Goal: Task Accomplishment & Management: Use online tool/utility

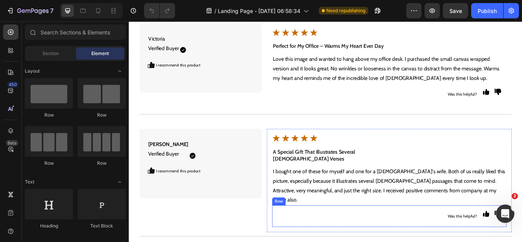
scroll to position [2751, 0]
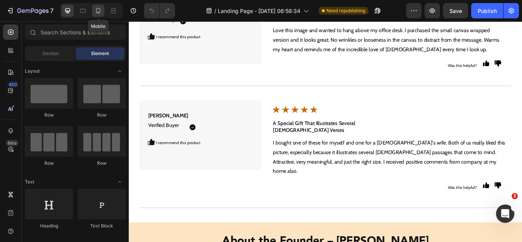
click at [98, 7] on icon at bounding box center [98, 11] width 8 height 8
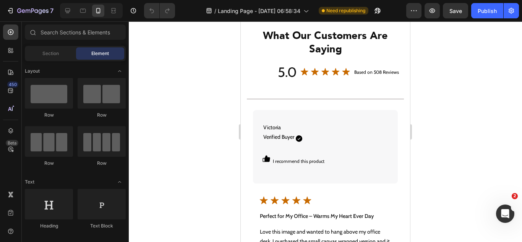
scroll to position [2904, 0]
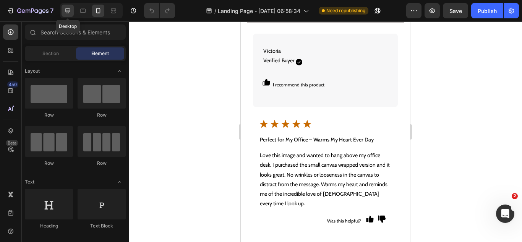
click at [69, 12] on icon at bounding box center [67, 10] width 5 height 5
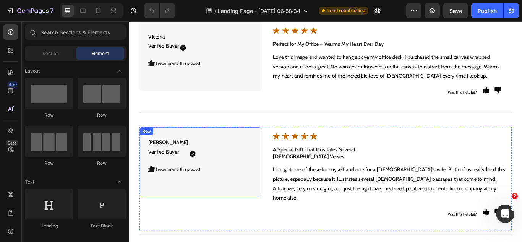
scroll to position [2752, 0]
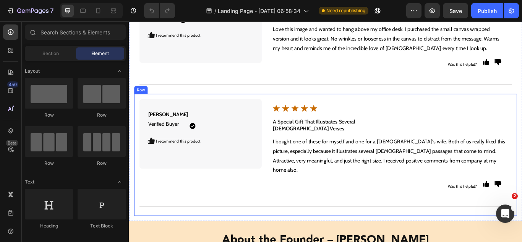
click at [188, 226] on div "[PERSON_NAME] Verified Buyer Text Block Icon Icon Row I recommend this product …" at bounding box center [358, 177] width 446 height 142
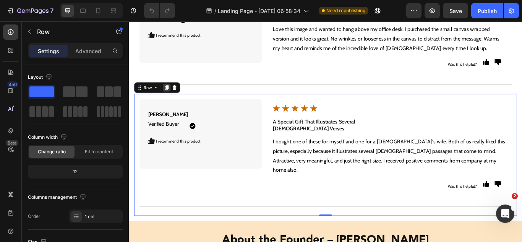
click at [170, 99] on icon at bounding box center [173, 99] width 6 height 6
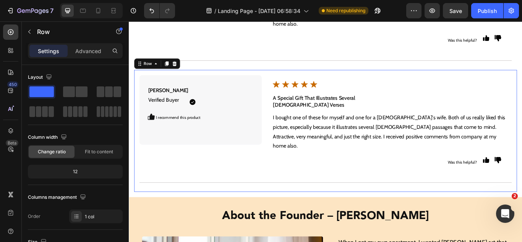
scroll to position [2933, 0]
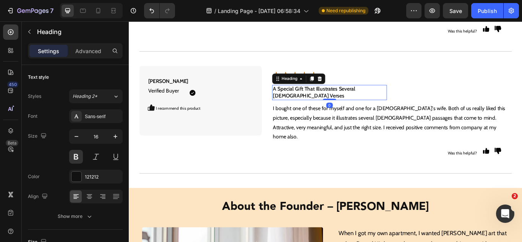
click at [317, 96] on h2 "A Special Gift That Illustrates Several [DEMOGRAPHIC_DATA] Verses" at bounding box center [362, 105] width 133 height 18
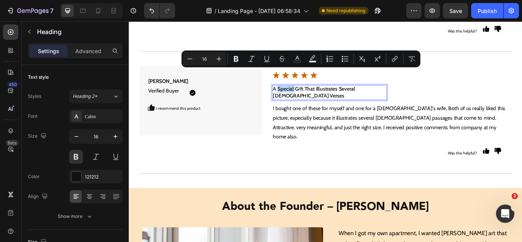
click at [317, 96] on p "A Special Gift That Illustrates Several [DEMOGRAPHIC_DATA] Verses" at bounding box center [362, 104] width 132 height 16
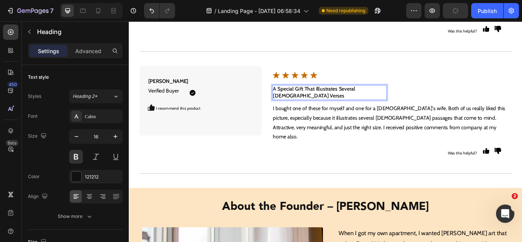
click at [352, 96] on p "A Special Gift That Illustrates Several [DEMOGRAPHIC_DATA] Verses" at bounding box center [362, 104] width 132 height 16
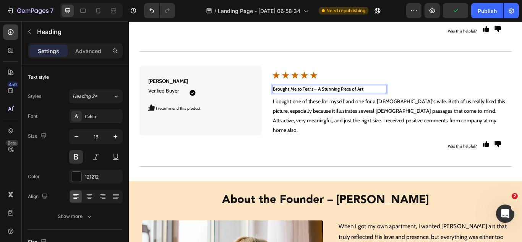
click at [353, 97] on strong "Brought Me to Tears – A Stunning Piece of Art" at bounding box center [348, 100] width 105 height 7
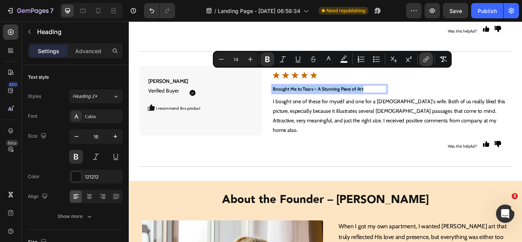
drag, startPoint x: 442, startPoint y: 57, endPoint x: 432, endPoint y: 59, distance: 9.7
click at [441, 57] on icon "Editor contextual toolbar" at bounding box center [443, 59] width 7 height 5
type input "16"
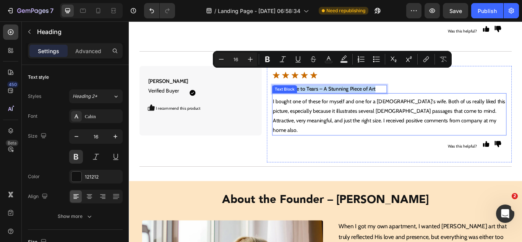
click at [358, 110] on p "I bought one of these for myself and one for a [DEMOGRAPHIC_DATA]'s wife. Both …" at bounding box center [432, 132] width 272 height 44
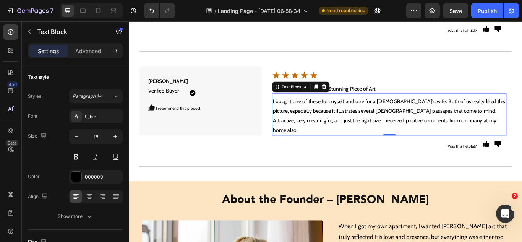
click at [350, 111] on p "I bought one of these for myself and one for a [DEMOGRAPHIC_DATA]'s wife. Both …" at bounding box center [432, 132] width 272 height 44
click at [349, 111] on p "I bought one of these for myself and one for a [DEMOGRAPHIC_DATA]'s wife. Both …" at bounding box center [432, 132] width 272 height 44
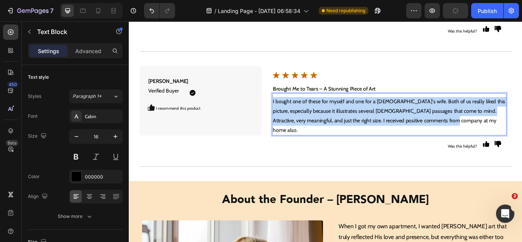
click at [349, 111] on p "I bought one of these for myself and one for a [DEMOGRAPHIC_DATA]'s wife. Both …" at bounding box center [432, 132] width 272 height 44
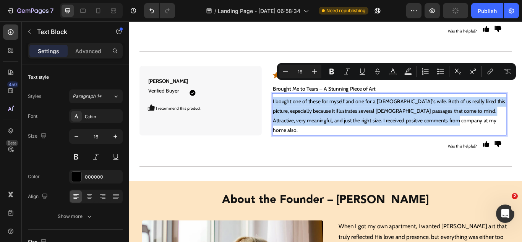
click at [349, 111] on p "I bought one of these for myself and one for a [DEMOGRAPHIC_DATA]'s wife. Both …" at bounding box center [432, 132] width 272 height 44
type input "14"
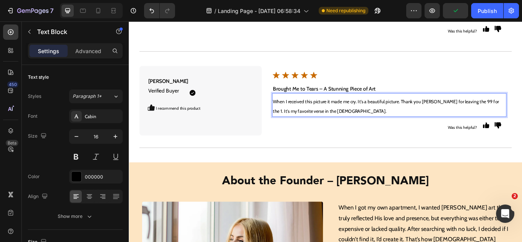
click at [342, 112] on span "When I received this picture it made me cry. It’s a beautiful picture. Thank yo…" at bounding box center [428, 121] width 264 height 18
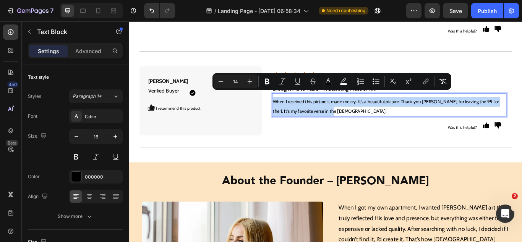
click at [342, 112] on span "When I received this picture it made me cry. It’s a beautiful picture. Thank yo…" at bounding box center [428, 121] width 264 height 18
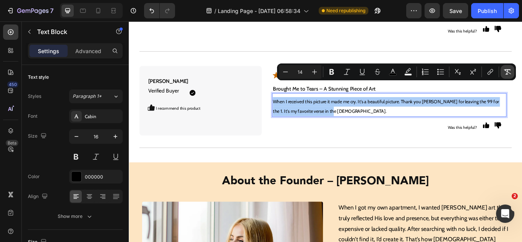
click at [509, 68] on button "Remove Format" at bounding box center [507, 72] width 14 height 14
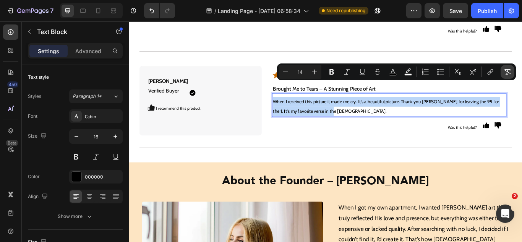
type input "16"
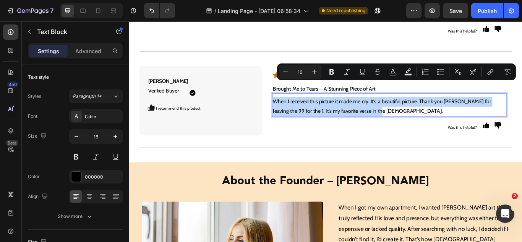
click at [341, 110] on p "When I received this picture it made me cry. It’s a beautiful picture. Thank yo…" at bounding box center [432, 121] width 272 height 22
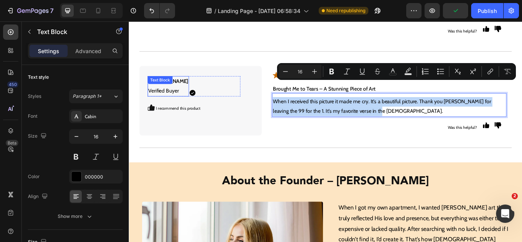
click at [181, 85] on div "[PERSON_NAME] Verified Buyer Text Block" at bounding box center [175, 97] width 48 height 24
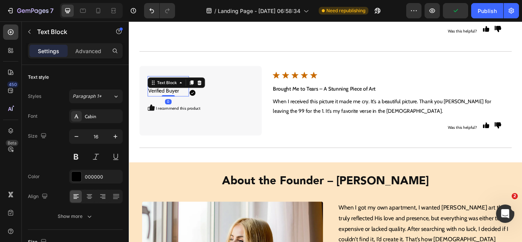
click at [173, 86] on p "[PERSON_NAME] Verified Buyer" at bounding box center [174, 97] width 47 height 22
drag, startPoint x: 175, startPoint y: 73, endPoint x: 152, endPoint y: 70, distance: 23.0
click at [151, 87] on strong "[PERSON_NAME]" at bounding box center [174, 90] width 47 height 7
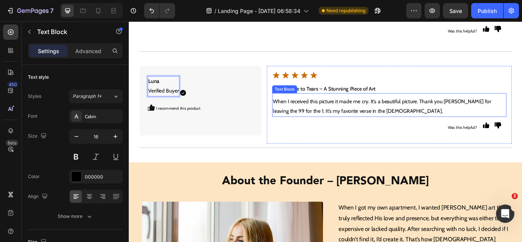
click at [330, 110] on p "When I received this picture it made me cry. It’s a beautiful picture. Thank yo…" at bounding box center [432, 121] width 272 height 22
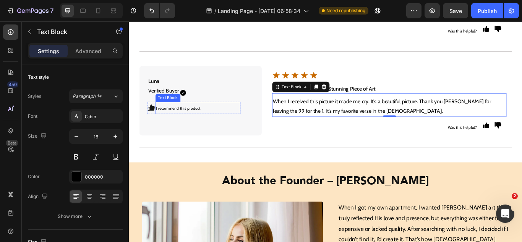
click at [199, 120] on span "I recommend this product" at bounding box center [186, 123] width 52 height 6
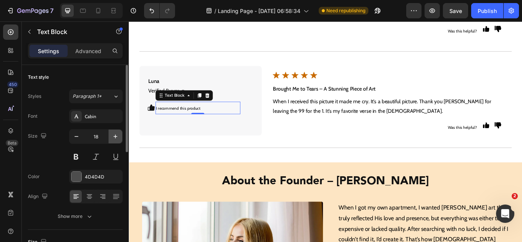
click at [113, 138] on icon "button" at bounding box center [116, 137] width 8 height 8
click at [112, 137] on icon "button" at bounding box center [116, 137] width 8 height 8
click at [110, 136] on button "button" at bounding box center [116, 137] width 14 height 14
type input "22"
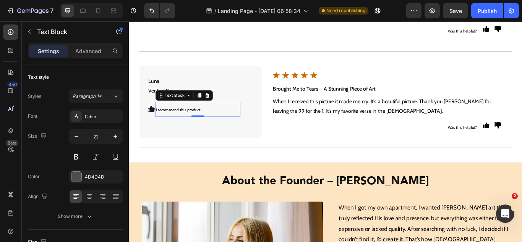
click at [195, 121] on span "I recommend this product" at bounding box center [186, 124] width 52 height 6
click at [194, 116] on p "I recommend this product" at bounding box center [209, 124] width 98 height 16
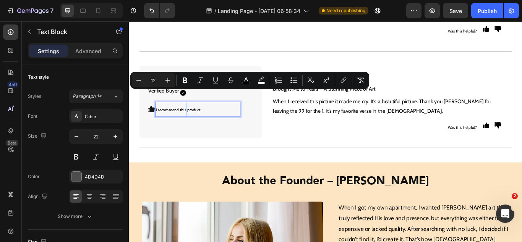
click at [193, 116] on p "I recommend this product" at bounding box center [209, 124] width 98 height 16
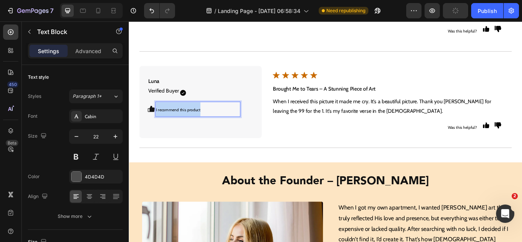
click at [193, 116] on p "I recommend this product" at bounding box center [209, 124] width 98 height 16
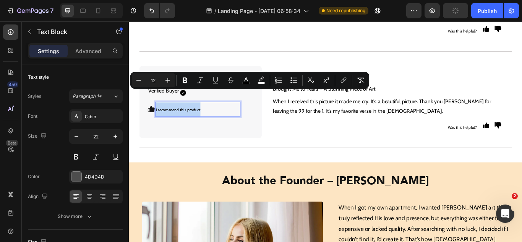
click at [193, 116] on p "I recommend this product" at bounding box center [209, 124] width 98 height 16
click at [359, 78] on icon "Editor contextual toolbar" at bounding box center [360, 80] width 7 height 5
type input "22"
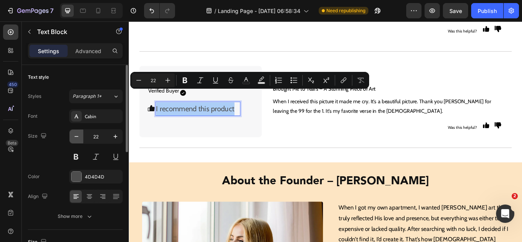
click at [75, 136] on icon "button" at bounding box center [76, 136] width 4 height 1
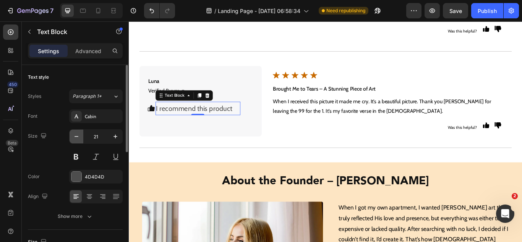
click at [75, 136] on icon "button" at bounding box center [77, 137] width 8 height 8
click at [74, 135] on icon "button" at bounding box center [77, 137] width 8 height 8
click at [76, 138] on icon "button" at bounding box center [77, 137] width 8 height 8
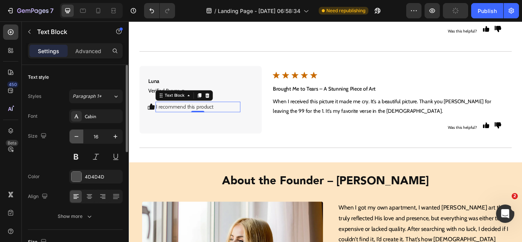
click at [76, 138] on icon "button" at bounding box center [77, 137] width 8 height 8
type input "14"
click at [96, 176] on div "4D4D4D" at bounding box center [96, 176] width 22 height 7
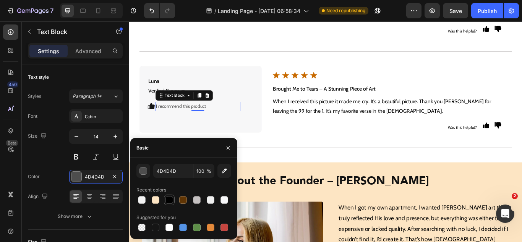
click at [168, 200] on div at bounding box center [169, 200] width 8 height 8
type input "000000"
click at [53, 178] on div "Color 000000" at bounding box center [75, 177] width 95 height 14
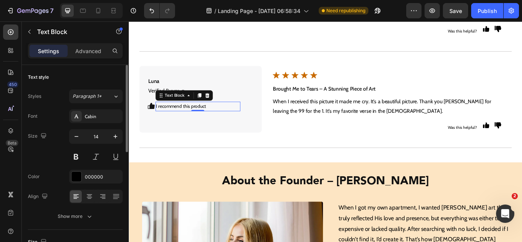
click at [58, 170] on div "Color 000000" at bounding box center [75, 177] width 95 height 14
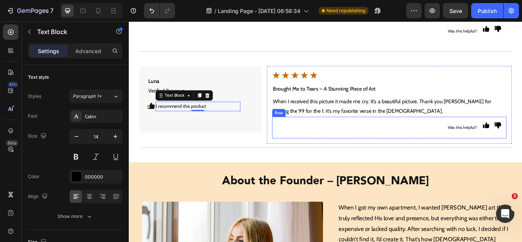
click at [317, 110] on p "When I received this picture it made me cry. It’s a beautiful picture. Thank yo…" at bounding box center [432, 121] width 272 height 22
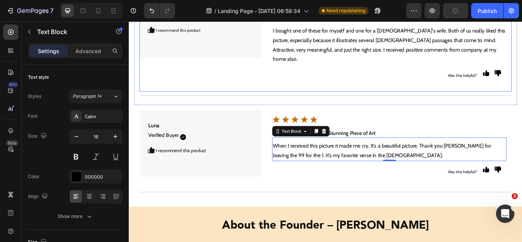
scroll to position [2818, 0]
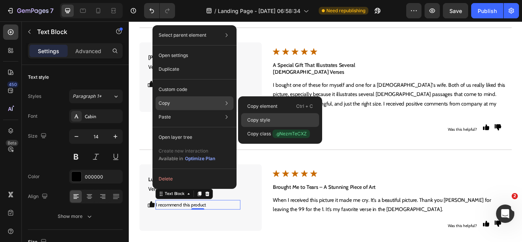
drag, startPoint x: 259, startPoint y: 120, endPoint x: 153, endPoint y: 115, distance: 106.3
click at [259, 120] on p "Copy style" at bounding box center [258, 120] width 23 height 7
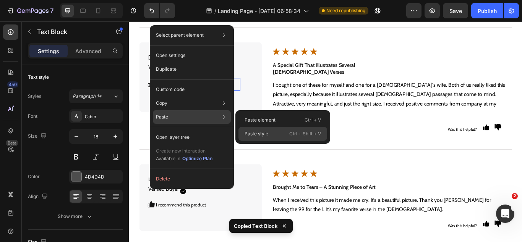
click at [248, 135] on p "Paste style" at bounding box center [257, 133] width 24 height 7
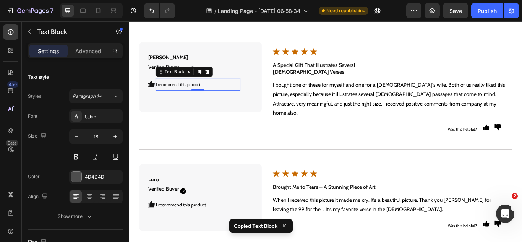
type input "14"
click at [197, 92] on span "I recommend this product" at bounding box center [186, 93] width 52 height 6
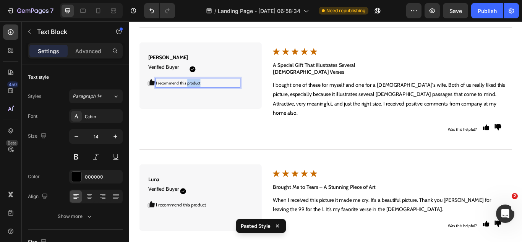
click at [197, 92] on span "I recommend this product" at bounding box center [186, 93] width 52 height 6
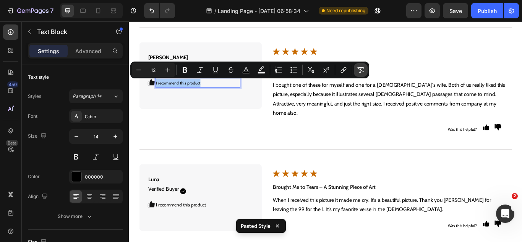
click at [365, 74] on button "Remove Format" at bounding box center [361, 70] width 14 height 14
type input "14"
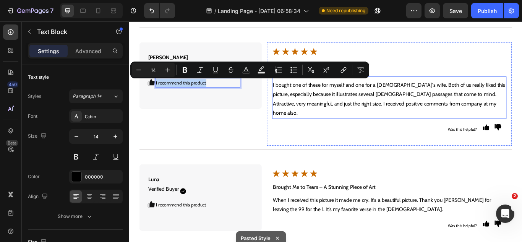
click at [328, 108] on p "I bought one of these for myself and one for a [DEMOGRAPHIC_DATA]'s wife. Both …" at bounding box center [432, 112] width 272 height 44
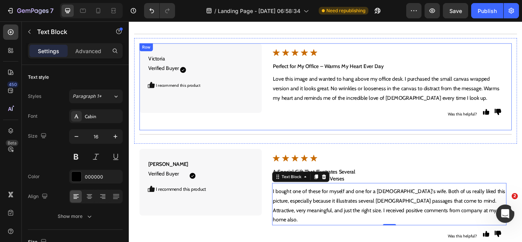
scroll to position [2666, 0]
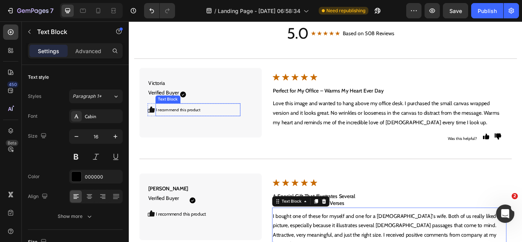
click at [202, 125] on span "I recommend this product" at bounding box center [186, 124] width 52 height 6
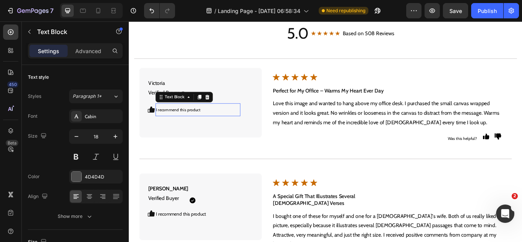
click at [202, 125] on span "I recommend this product" at bounding box center [186, 124] width 52 height 6
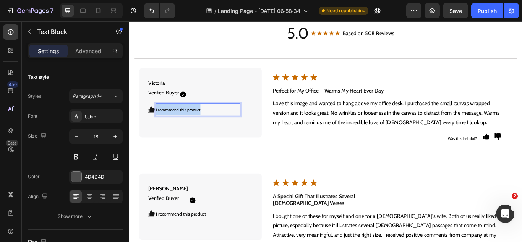
click at [202, 125] on span "I recommend this product" at bounding box center [186, 124] width 52 height 6
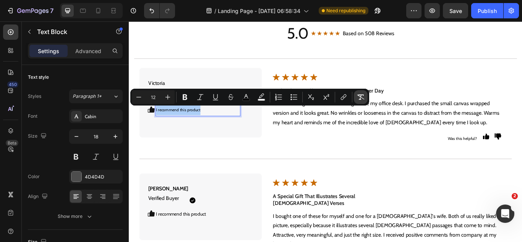
click at [367, 94] on button "Remove Format" at bounding box center [361, 97] width 14 height 14
type input "18"
drag, startPoint x: 211, startPoint y: 127, endPoint x: 201, endPoint y: 128, distance: 10.0
click at [201, 128] on p "I recommend this product" at bounding box center [209, 124] width 98 height 12
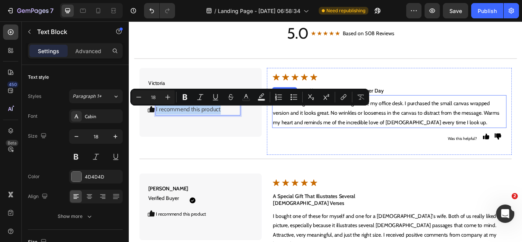
click at [322, 130] on p "Love this image and wanted to hang above my office desk. I purchased the small …" at bounding box center [432, 128] width 272 height 33
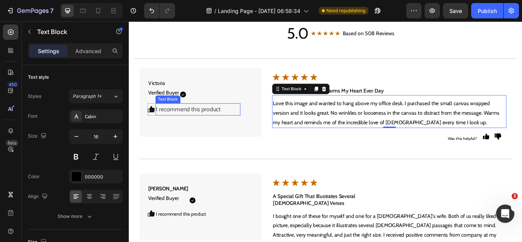
click at [216, 123] on p "I recommend this product" at bounding box center [209, 124] width 98 height 12
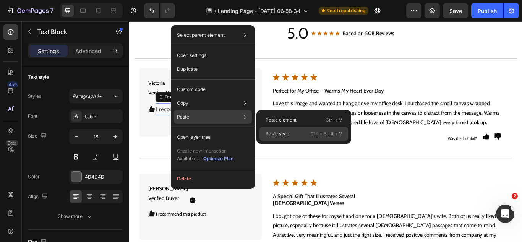
click at [268, 131] on p "Paste style" at bounding box center [278, 133] width 24 height 7
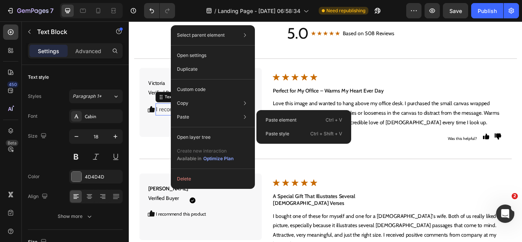
type input "14"
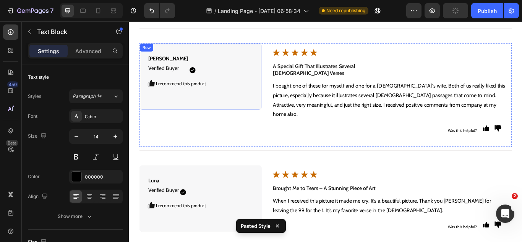
scroll to position [2895, 0]
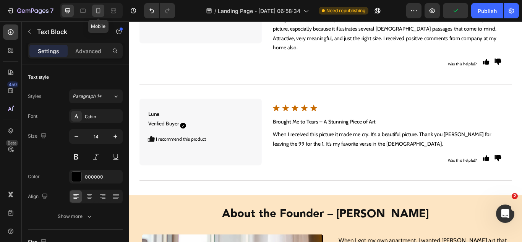
click at [95, 10] on icon at bounding box center [98, 11] width 8 height 8
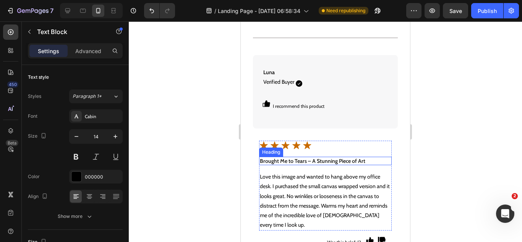
scroll to position [3420, 0]
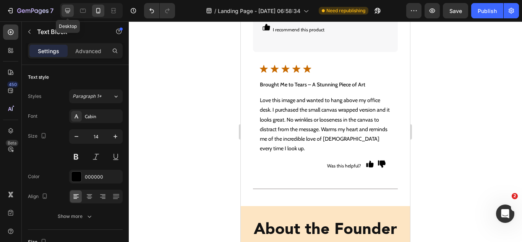
click at [68, 11] on icon at bounding box center [67, 10] width 5 height 5
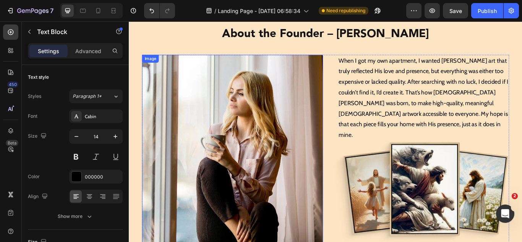
scroll to position [2935, 0]
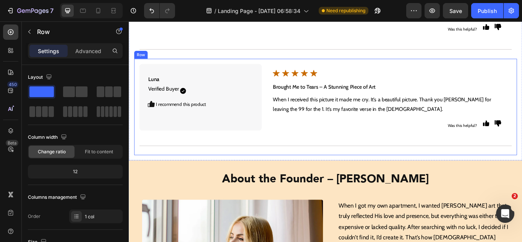
click at [234, 152] on div "[PERSON_NAME] Verified Buyer Text Block Icon Icon Row I recommend this product …" at bounding box center [358, 121] width 446 height 112
click at [172, 70] on icon at bounding box center [173, 72] width 4 height 5
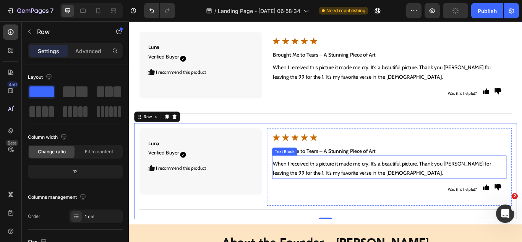
scroll to position [2973, 0]
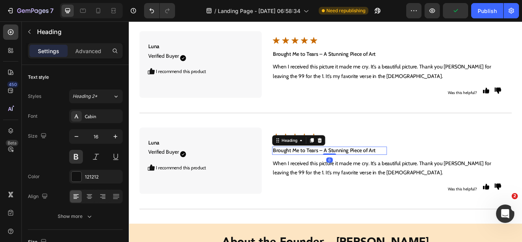
click at [340, 167] on h2 "Brought Me to Tears – A Stunning Piece of Art" at bounding box center [362, 172] width 133 height 10
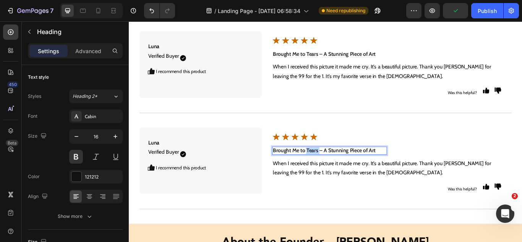
click at [340, 168] on p "Brought Me to Tears – A Stunning Piece of Art" at bounding box center [362, 172] width 132 height 8
click at [340, 168] on strong "Loved It So Much, I Ordered Two More!" at bounding box center [341, 171] width 90 height 7
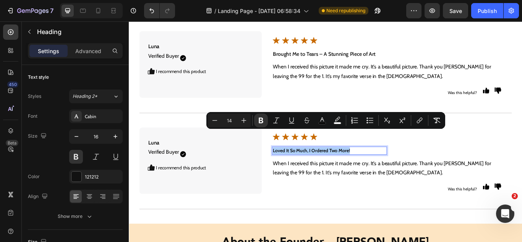
drag, startPoint x: 340, startPoint y: 127, endPoint x: 426, endPoint y: 128, distance: 86.7
click at [435, 123] on icon "Editor contextual toolbar" at bounding box center [437, 121] width 8 height 8
type input "16"
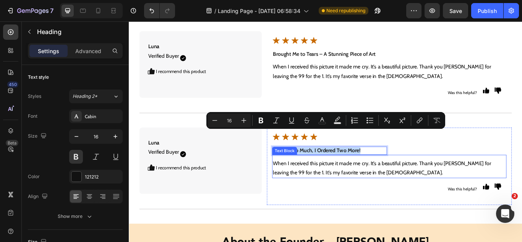
click at [400, 181] on p "When I received this picture it made me cry. It’s a beautiful picture. Thank yo…" at bounding box center [432, 192] width 272 height 22
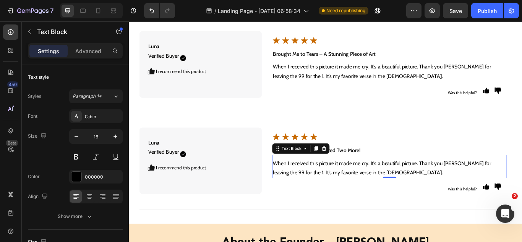
click at [326, 181] on p "When I received this picture it made me cry. It’s a beautiful picture. Thank yo…" at bounding box center [432, 192] width 272 height 22
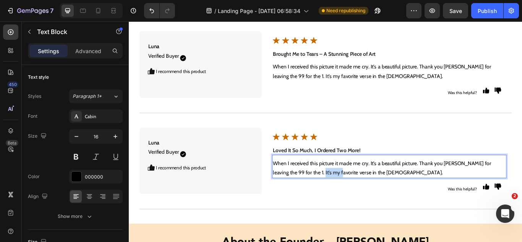
click at [326, 181] on p "When I received this picture it made me cry. It’s a beautiful picture. Thank yo…" at bounding box center [432, 192] width 272 height 22
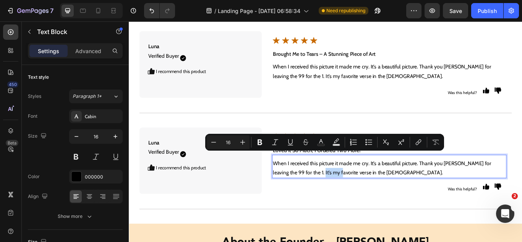
click at [326, 181] on p "When I received this picture it made me cry. It’s a beautiful picture. Thank yo…" at bounding box center [432, 192] width 272 height 22
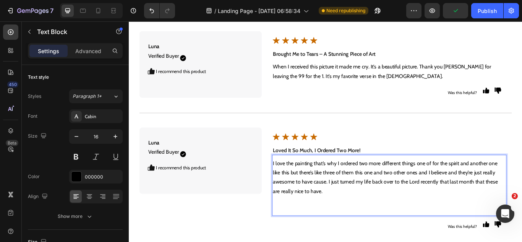
click at [326, 181] on p "I love the painting that’s why I ordered two more different things one of for t…" at bounding box center [432, 203] width 272 height 44
click at [330, 225] on p "Rich Text Editor. Editing area: main" at bounding box center [432, 236] width 272 height 22
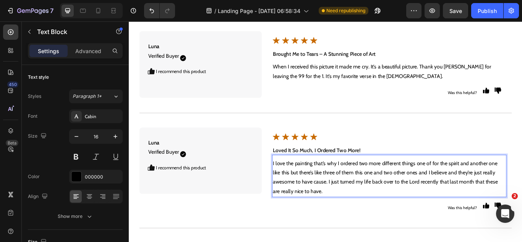
click at [327, 181] on p "I love the painting that’s why I ordered two more different things one of for t…" at bounding box center [432, 203] width 272 height 44
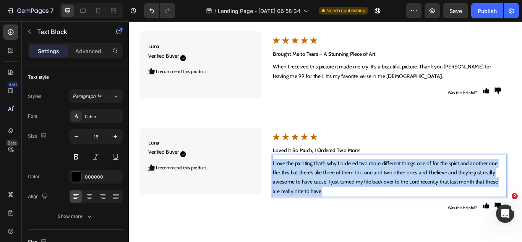
click at [327, 181] on p "I love the painting that’s why I ordered two more different things one of for t…" at bounding box center [432, 203] width 272 height 44
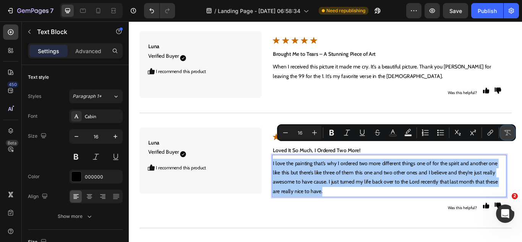
click at [505, 133] on icon "Editor contextual toolbar" at bounding box center [508, 133] width 8 height 8
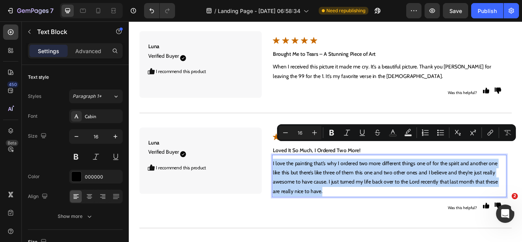
click at [416, 185] on p "I love the painting that’s why I ordered two more different things one of for t…" at bounding box center [432, 203] width 272 height 44
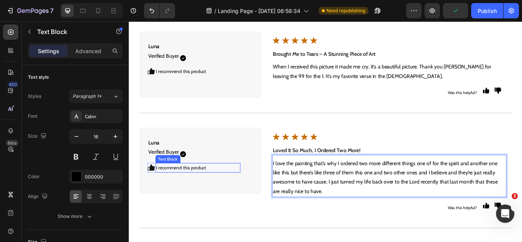
click at [198, 186] on div "I recommend this product" at bounding box center [209, 191] width 99 height 11
click at [343, 181] on p "I love the painting that’s why I ordered two more different things one of for t…" at bounding box center [432, 203] width 272 height 44
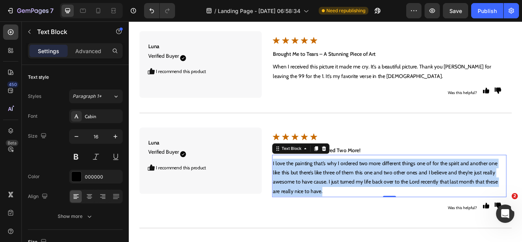
click at [343, 181] on p "I love the painting that’s why I ordered two more different things one of for t…" at bounding box center [432, 203] width 272 height 44
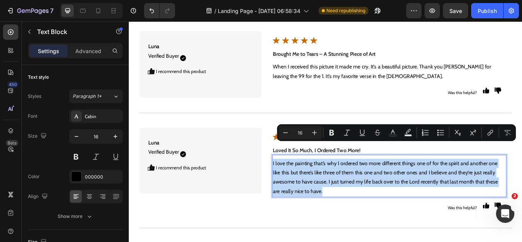
click at [326, 183] on p "I love the painting that’s why I ordered two more different things one of for t…" at bounding box center [432, 203] width 272 height 44
click at [296, 181] on p "I love the painting that’s why I ordered two more different things one of for t…" at bounding box center [432, 203] width 272 height 44
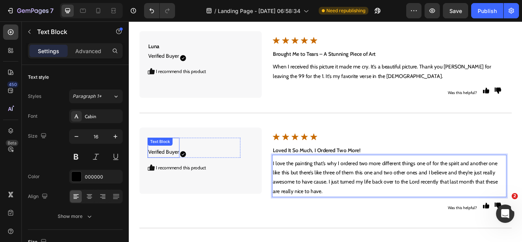
click at [177, 158] on p "[PERSON_NAME] Verified Buyer" at bounding box center [169, 169] width 36 height 22
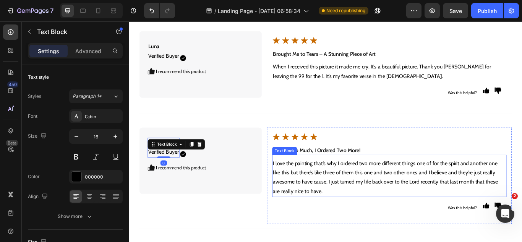
click at [334, 181] on p "I love the painting that’s why I ordered two more different things one of for t…" at bounding box center [432, 203] width 272 height 44
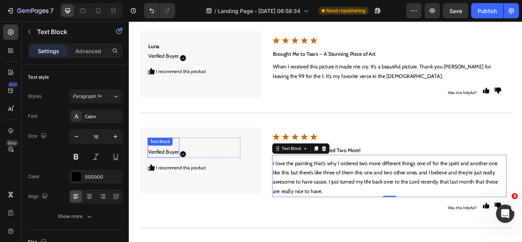
click at [166, 158] on p "[PERSON_NAME] Verified Buyer" at bounding box center [169, 169] width 36 height 22
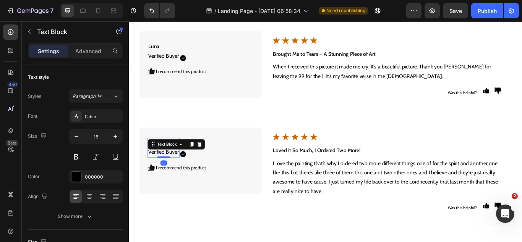
click at [167, 158] on p "[PERSON_NAME] Verified Buyer" at bounding box center [169, 169] width 36 height 22
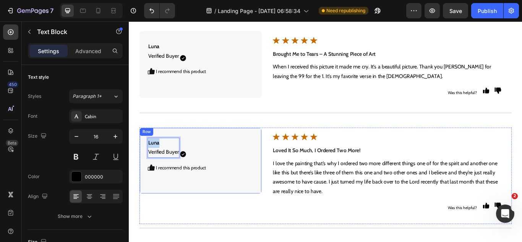
drag, startPoint x: 165, startPoint y: 146, endPoint x: 148, endPoint y: 143, distance: 16.6
click at [148, 145] on div "[PERSON_NAME] Verified Buyer Text Block 0 Icon Icon Row I recommend this produc…" at bounding box center [212, 184] width 143 height 78
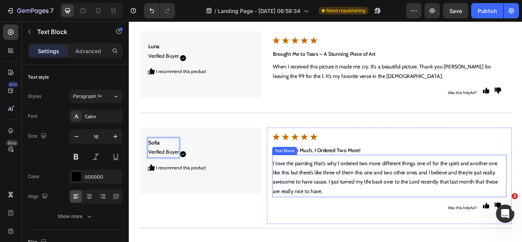
click at [326, 194] on p "I love the painting that’s why I ordered two more different things one of for t…" at bounding box center [432, 203] width 272 height 44
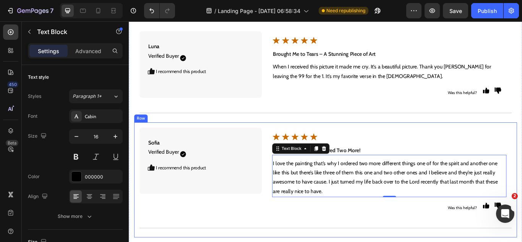
click at [234, 241] on div "[PERSON_NAME] Verified Buyer Text Block Icon Icon Row I recommend this product …" at bounding box center [358, 206] width 446 height 134
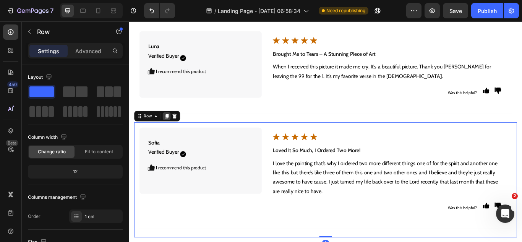
click at [171, 129] on icon at bounding box center [173, 131] width 4 height 5
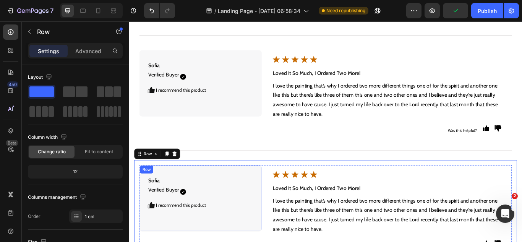
scroll to position [3140, 0]
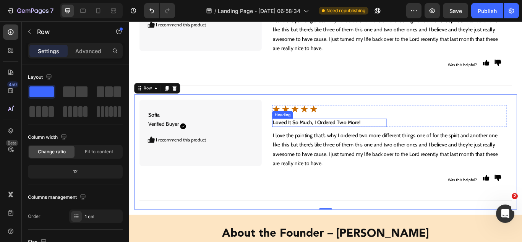
click at [328, 135] on h2 "Loved It So Much, I Ordered Two More!" at bounding box center [362, 140] width 133 height 10
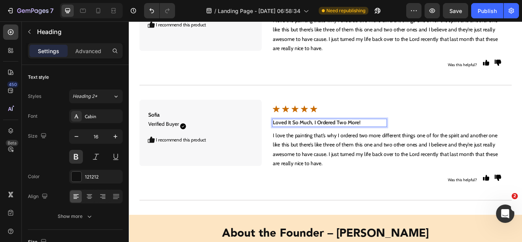
click at [330, 136] on p "Loved It So Much, I Ordered Two More!" at bounding box center [362, 140] width 132 height 8
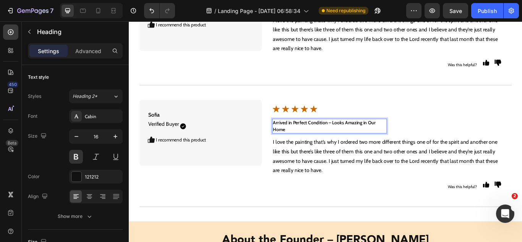
click at [329, 136] on strong "Arrived in Perfect Condition – Looks Amazing in Our Home" at bounding box center [356, 143] width 120 height 15
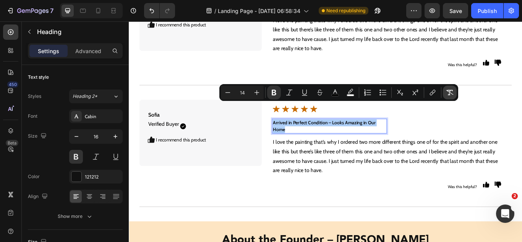
click at [448, 89] on icon "Editor contextual toolbar" at bounding box center [450, 93] width 8 height 8
type input "16"
click at [340, 159] on p "I love the painting that’s why I ordered two more different things one of for t…" at bounding box center [432, 179] width 272 height 44
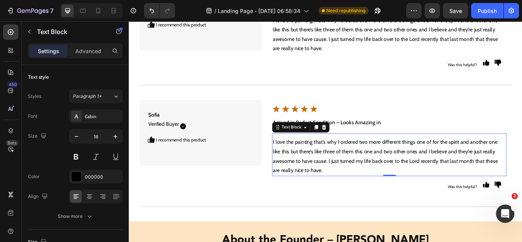
click at [335, 158] on p "I love the painting that’s why I ordered two more different things one of for t…" at bounding box center [432, 179] width 272 height 44
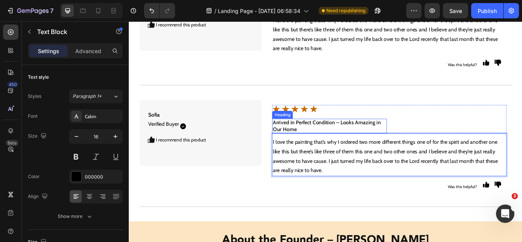
click at [296, 136] on p "Arrived in Perfect Condition – Looks Amazing in Our Home" at bounding box center [362, 144] width 132 height 16
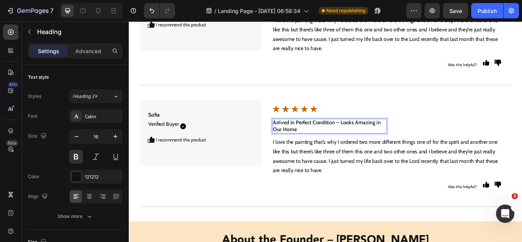
click at [296, 136] on p "Arrived in Perfect Condition – Looks Amazing in Our Home" at bounding box center [362, 144] width 132 height 16
click at [345, 157] on p "I love the painting that’s why I ordered two more different things one of for t…" at bounding box center [432, 179] width 272 height 44
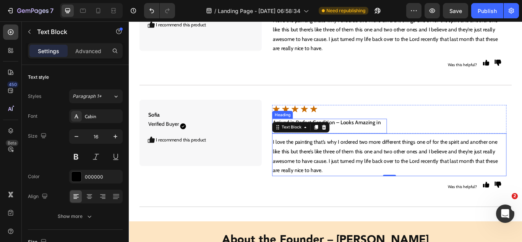
click at [380, 136] on p "Arrived in Perfect Condition – Looks Amazing in Our Home" at bounding box center [362, 144] width 132 height 16
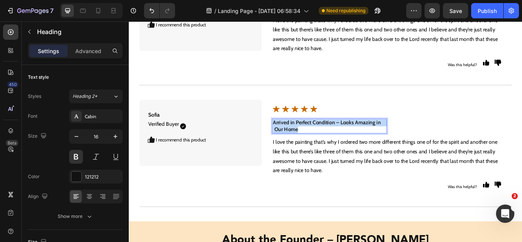
click at [380, 136] on p "Arrived in Perfect Condition – Looks Amazing in Our Home" at bounding box center [362, 144] width 132 height 16
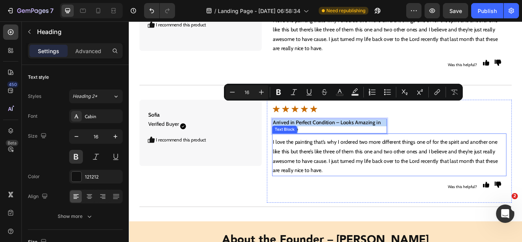
click at [308, 170] on p "I love the painting that’s why I ordered two more different things one of for t…" at bounding box center [432, 179] width 272 height 44
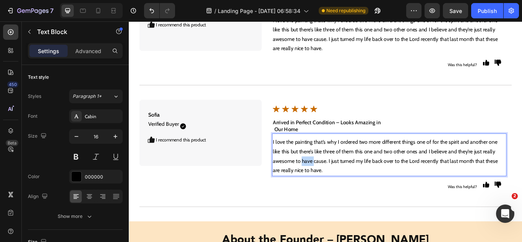
click at [337, 167] on p "I love the painting that’s why I ordered two more different things one of for t…" at bounding box center [432, 179] width 272 height 44
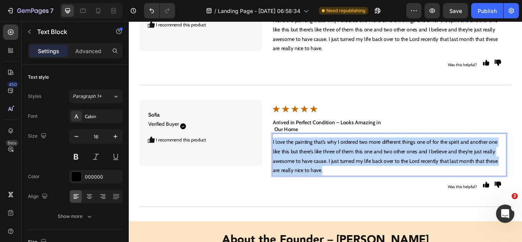
click at [337, 167] on p "I love the painting that’s why I ordered two more different things one of for t…" at bounding box center [432, 179] width 272 height 44
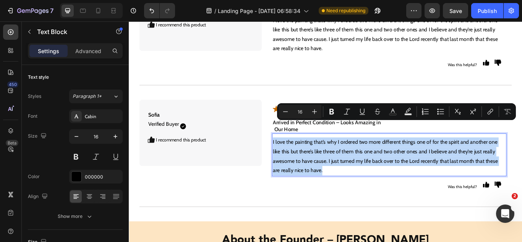
type input "14"
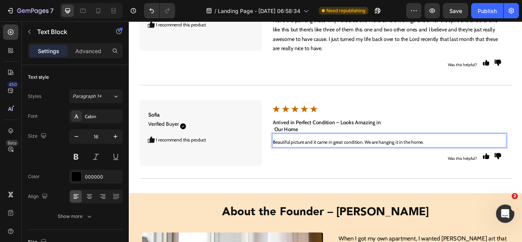
click at [331, 159] on span "Beautiful picture and it came in great condition. We are hanging it in the home." at bounding box center [384, 162] width 176 height 7
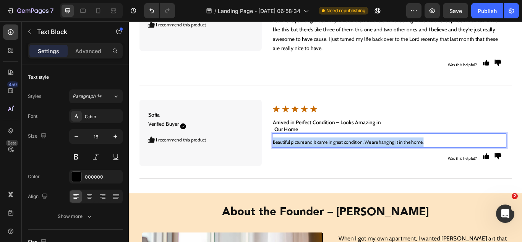
click at [331, 159] on span "Beautiful picture and it came in great condition. We are hanging it in the home." at bounding box center [384, 162] width 176 height 7
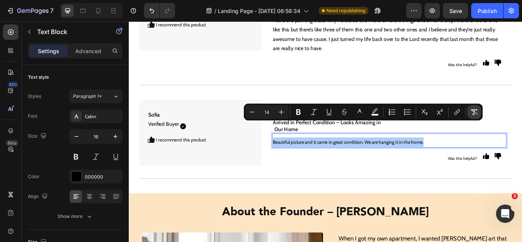
click at [471, 114] on icon "Editor contextual toolbar" at bounding box center [474, 112] width 8 height 8
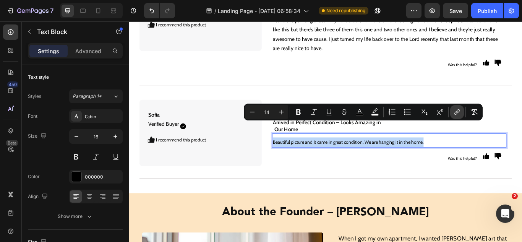
type input "16"
click at [369, 157] on p "Beautiful picture and it came in great condition. We are hanging it in the home." at bounding box center [432, 162] width 272 height 11
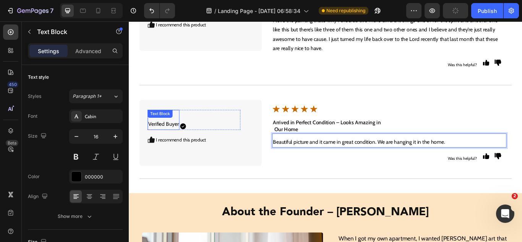
click at [166, 125] on p "[PERSON_NAME] Verified Buyer" at bounding box center [169, 136] width 36 height 22
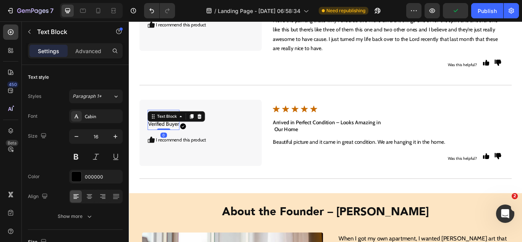
click at [166, 125] on p "[PERSON_NAME] Verified Buyer" at bounding box center [169, 136] width 36 height 22
drag, startPoint x: 164, startPoint y: 110, endPoint x: 151, endPoint y: 113, distance: 14.0
click at [151, 125] on div "[PERSON_NAME] Verified Buyer" at bounding box center [169, 137] width 37 height 24
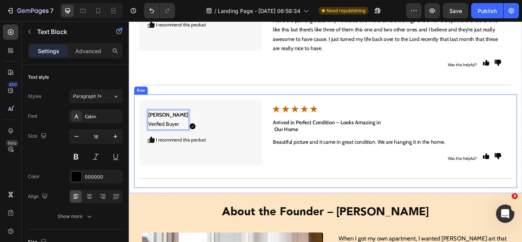
click at [246, 194] on div "[PERSON_NAME] Verified Buyer Text Block 0 Icon Icon Row I recommend this produc…" at bounding box center [358, 161] width 446 height 109
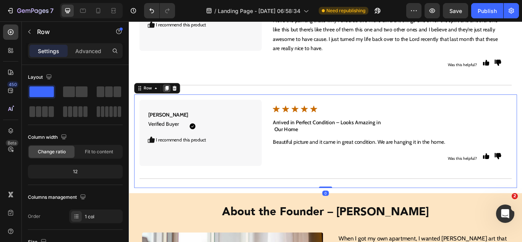
click at [172, 97] on icon at bounding box center [173, 99] width 4 height 5
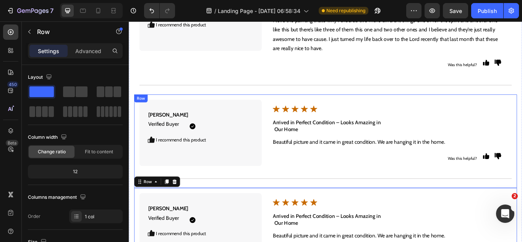
scroll to position [3216, 0]
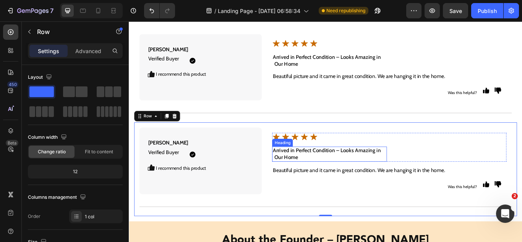
click at [321, 167] on h2 "Arrived in Perfect Condition – Looks Amazing in Our Home" at bounding box center [362, 176] width 133 height 18
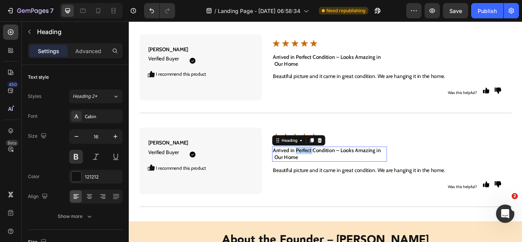
click at [321, 167] on h2 "Arrived in Perfect Condition – Looks Amazing in Our Home" at bounding box center [362, 176] width 133 height 18
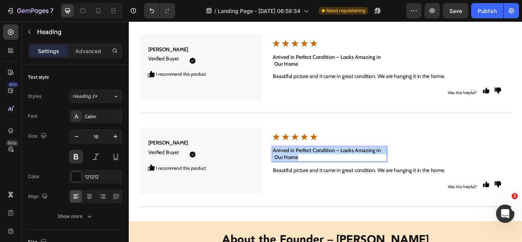
click at [321, 168] on p "Arrived in Perfect Condition – Looks Amazing in Our Home" at bounding box center [362, 176] width 132 height 16
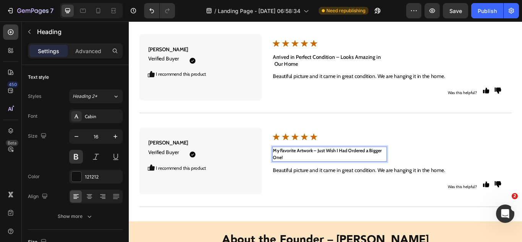
click at [296, 168] on strong "My Favorite Artwork – Just Wish I Had Ordered a Bigger One!" at bounding box center [359, 175] width 127 height 15
click at [320, 168] on p "My Favorite Artwork – Just Wish I Had Ordered a Bigger One!" at bounding box center [362, 176] width 132 height 16
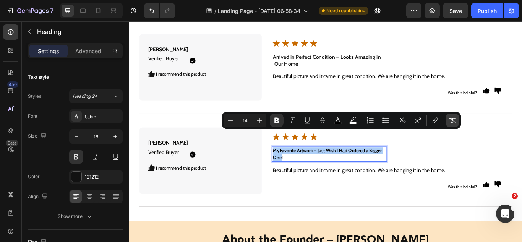
click at [455, 121] on icon "Editor contextual toolbar" at bounding box center [453, 121] width 8 height 8
type input "16"
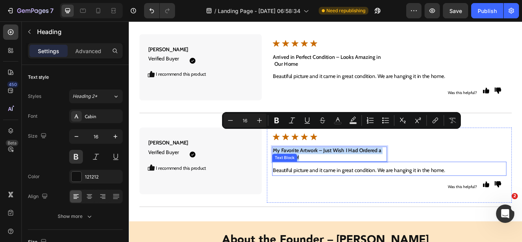
click at [378, 189] on p "Beautiful picture and it came in great condition. We are hanging it in the home." at bounding box center [432, 194] width 272 height 11
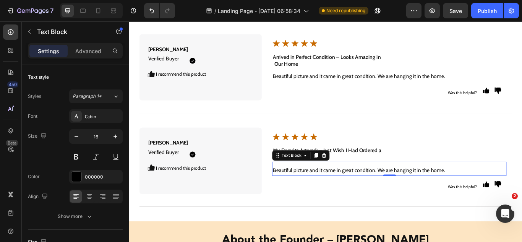
click at [329, 189] on p "Beautiful picture and it came in great condition. We are hanging it in the home." at bounding box center [432, 194] width 272 height 11
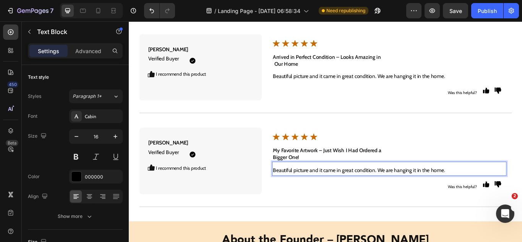
click at [329, 189] on p "Beautiful picture and it came in great condition. We are hanging it in the home." at bounding box center [432, 194] width 272 height 11
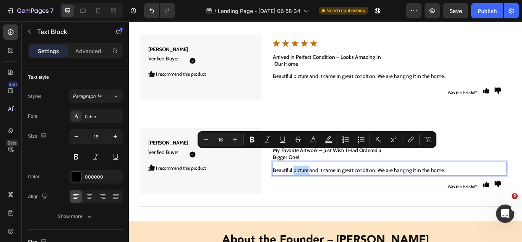
click at [329, 189] on p "Beautiful picture and it came in great condition. We are hanging it in the home." at bounding box center [432, 194] width 272 height 11
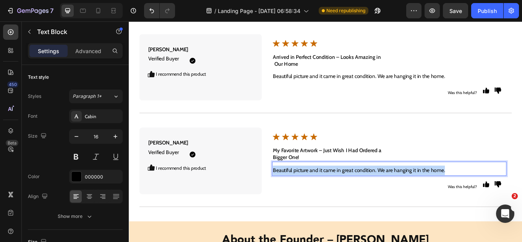
click at [329, 189] on p "Beautiful picture and it came in great condition. We are hanging it in the home." at bounding box center [432, 194] width 272 height 11
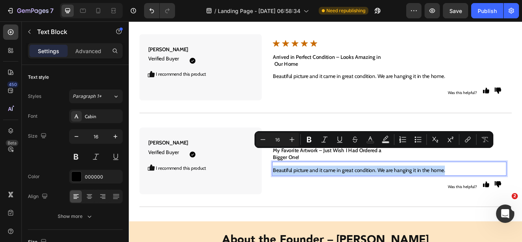
type input "14"
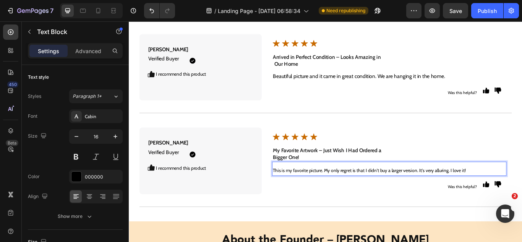
click at [330, 191] on span "This is my favorite picture. My only regret is that I didn't buy a larger versi…" at bounding box center [408, 194] width 225 height 7
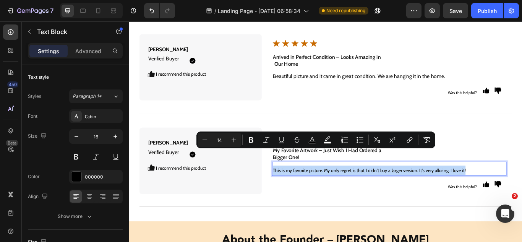
click at [330, 191] on span "This is my favorite picture. My only regret is that I didn't buy a larger versi…" at bounding box center [408, 194] width 225 height 7
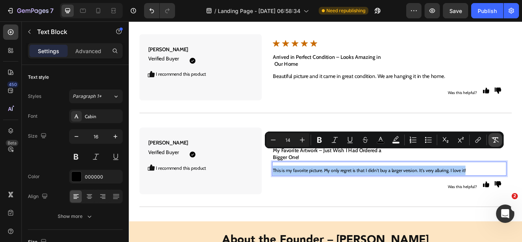
click at [500, 137] on button "Remove Format" at bounding box center [495, 140] width 14 height 14
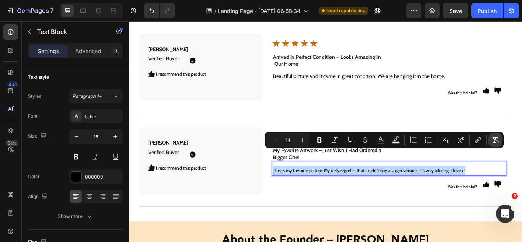
type input "16"
click at [416, 189] on p "This is my favorite picture. My only regret is that I didn't buy a larger versi…" at bounding box center [432, 194] width 272 height 11
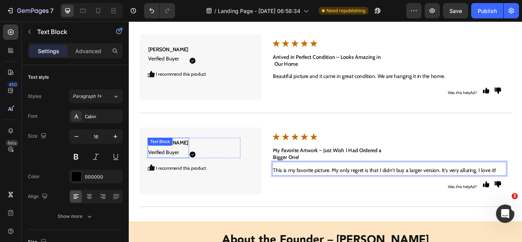
click at [160, 157] on div "[PERSON_NAME] Verified Buyer Text Block" at bounding box center [175, 169] width 48 height 24
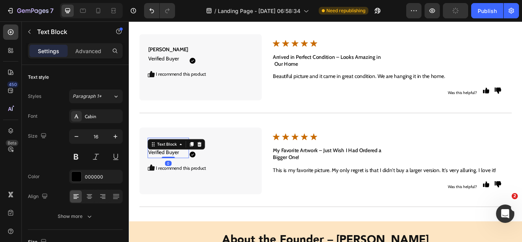
click at [163, 158] on p "[PERSON_NAME] Verified Buyer" at bounding box center [174, 169] width 47 height 22
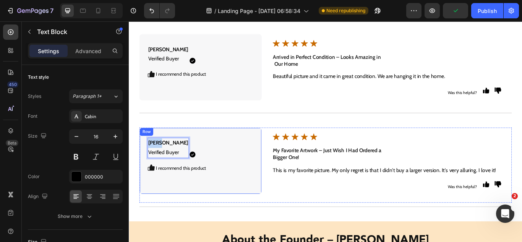
drag, startPoint x: 168, startPoint y: 144, endPoint x: 149, endPoint y: 142, distance: 19.5
click at [149, 145] on div "[PERSON_NAME] Verified Buyer Text Block 0 Icon Icon Row I recommend this produc…" at bounding box center [212, 184] width 143 height 78
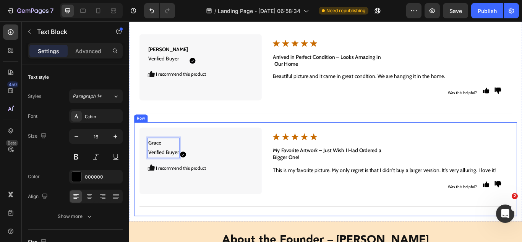
click at [267, 224] on div "Grace Verified Buyer Text Block 0 Icon Icon Row I recommend this product Text B…" at bounding box center [358, 193] width 446 height 109
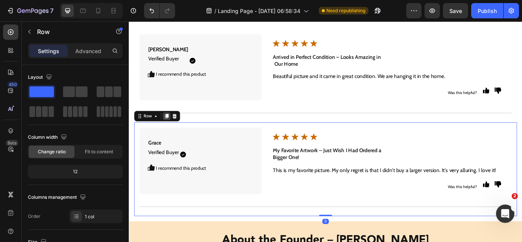
click at [168, 127] on div at bounding box center [172, 131] width 9 height 9
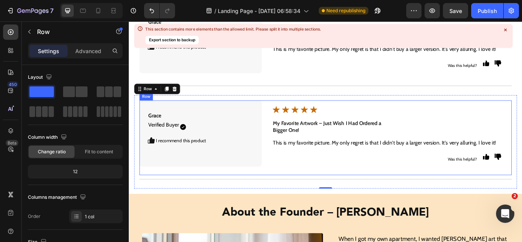
scroll to position [3319, 0]
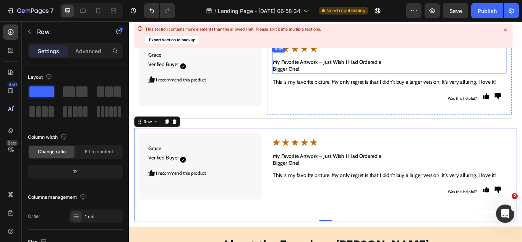
click at [504, 30] on icon at bounding box center [505, 30] width 6 height 6
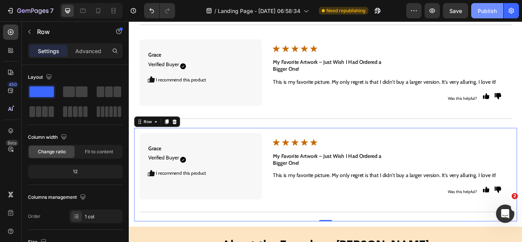
click at [480, 13] on div "Publish" at bounding box center [487, 11] width 19 height 8
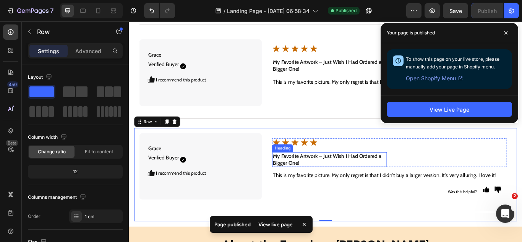
click at [334, 174] on h2 "My Favorite Artwork – Just Wish I Had Ordered a Bigger One!" at bounding box center [362, 183] width 133 height 18
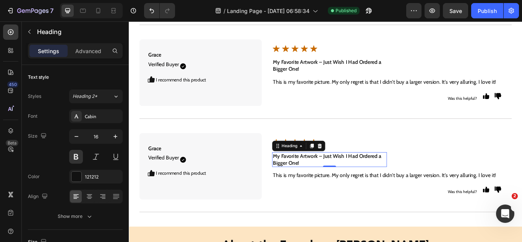
click at [318, 174] on h2 "My Favorite Artwork – Just Wish I Had Ordered a Bigger One!" at bounding box center [362, 183] width 133 height 18
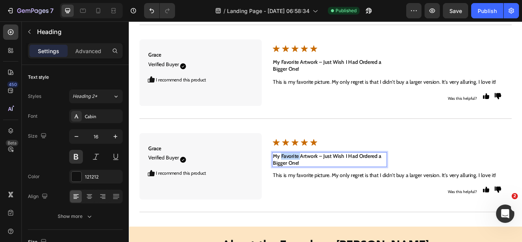
click at [319, 175] on p "My Favorite Artwork – Just Wish I Had Ordered a Bigger One!" at bounding box center [362, 183] width 132 height 16
click at [320, 175] on p "My Favorite Artwork – Just Wish I Had Ordered a Bigger One!" at bounding box center [362, 183] width 132 height 16
click at [321, 175] on p "My Favorite Artwork – Just Wish I Had Ordered a Bigger One!" at bounding box center [362, 183] width 132 height 16
click at [322, 175] on p "My Favorite Artwork – Just Wish I Had Ordered a Bigger One!" at bounding box center [362, 183] width 132 height 16
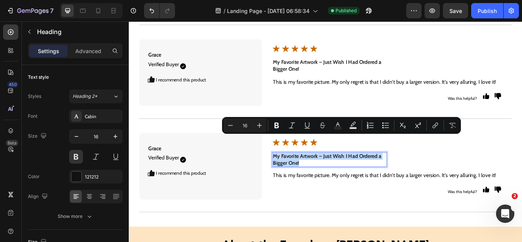
type input "14"
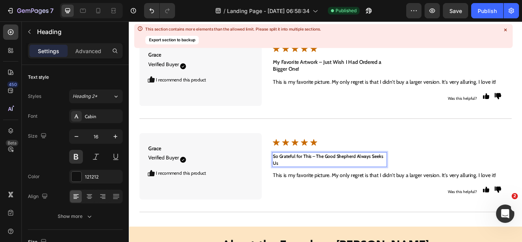
click at [322, 175] on p "So Grateful for This – The Good Shepherd Always Seeks Us" at bounding box center [362, 183] width 132 height 16
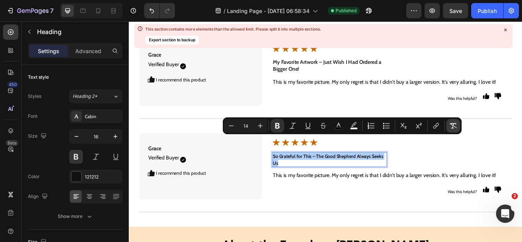
click at [453, 125] on icon "Editor contextual toolbar" at bounding box center [453, 125] width 7 height 5
type input "16"
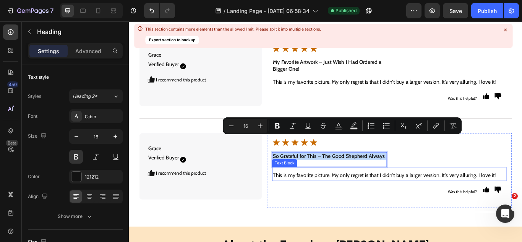
click at [376, 196] on p "This is my favorite picture. My only regret is that I didn't buy a larger versi…" at bounding box center [432, 201] width 272 height 11
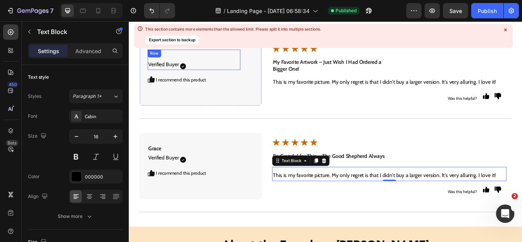
click at [185, 40] on button "Export section to backup" at bounding box center [171, 40] width 53 height 8
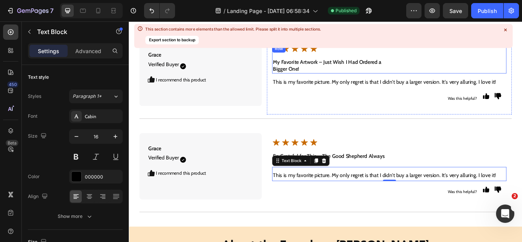
click at [505, 30] on icon at bounding box center [505, 30] width 6 height 6
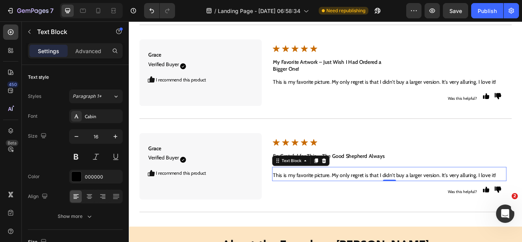
click at [315, 196] on p "This is my favorite picture. My only regret is that I didn't buy a larger versi…" at bounding box center [432, 201] width 272 height 11
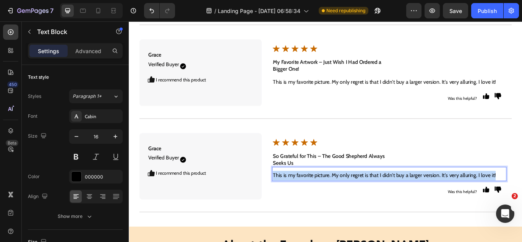
click at [315, 196] on p "This is my favorite picture. My only regret is that I didn't buy a larger versi…" at bounding box center [432, 201] width 272 height 11
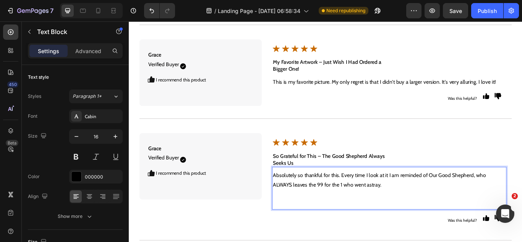
click at [314, 196] on p "Absolutely so thankful for this. Every time I look at it I am reminded of Our G…" at bounding box center [432, 207] width 272 height 22
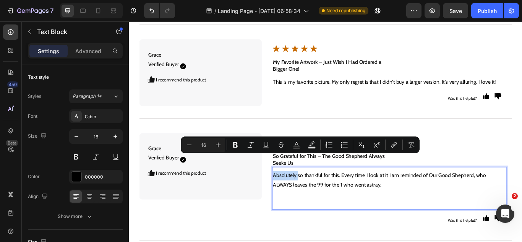
click at [314, 196] on p "Absolutely so thankful for this. Every time I look at it I am reminded of Our G…" at bounding box center [432, 207] width 272 height 22
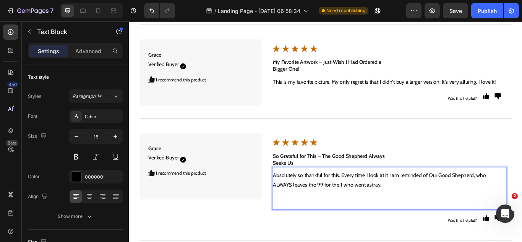
click at [314, 196] on p "Absolutely so thankful for this. Every time I look at it I am reminded of Our G…" at bounding box center [432, 207] width 272 height 22
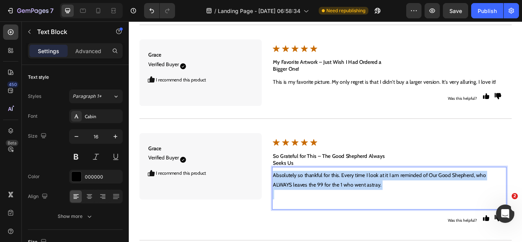
click at [315, 196] on p "Absolutely so thankful for this. Every time I look at it I am reminded of Our G…" at bounding box center [432, 207] width 272 height 22
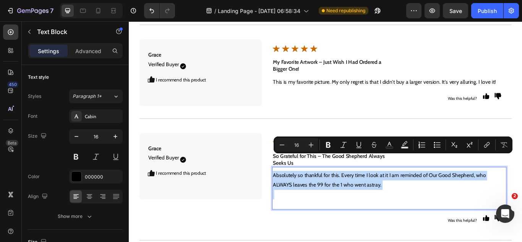
click at [394, 218] on p "Rich Text Editor. Editing area: main" at bounding box center [432, 229] width 272 height 22
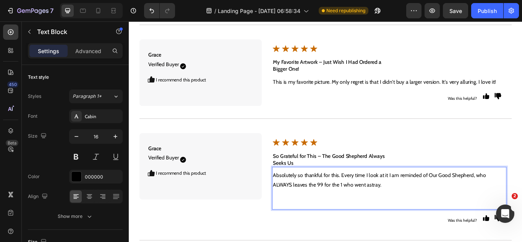
click at [384, 219] on p "⁠⁠⁠⁠⁠⁠⁠" at bounding box center [432, 229] width 272 height 22
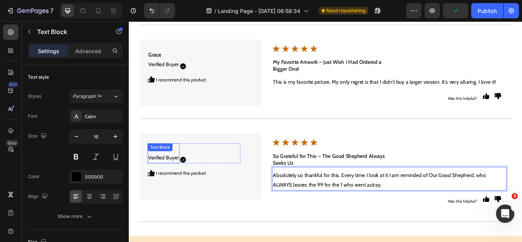
click at [170, 164] on p "Grace Verified Buyer" at bounding box center [169, 175] width 36 height 22
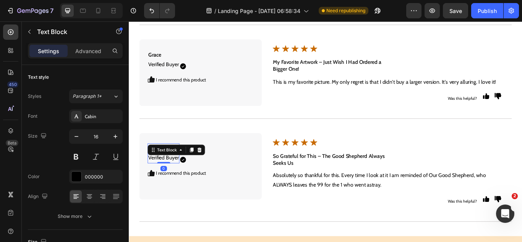
click at [168, 164] on p "Grace Verified Buyer" at bounding box center [169, 175] width 36 height 22
drag, startPoint x: 169, startPoint y: 151, endPoint x: 153, endPoint y: 147, distance: 16.3
click at [153, 164] on p "Grace Verified Buyer" at bounding box center [169, 175] width 36 height 22
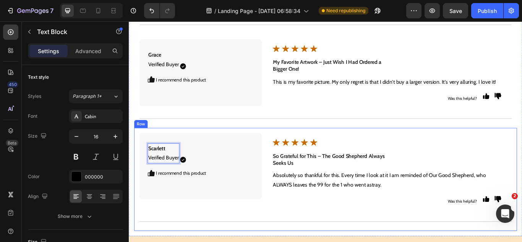
click at [269, 241] on div "Scarlett Verified Buyer Text Block 0 Icon Icon Row I recommend this product Tex…" at bounding box center [358, 206] width 446 height 120
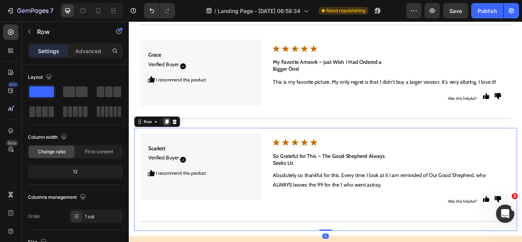
click at [171, 136] on icon at bounding box center [173, 138] width 4 height 5
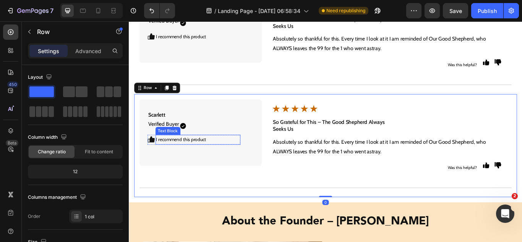
scroll to position [3440, 0]
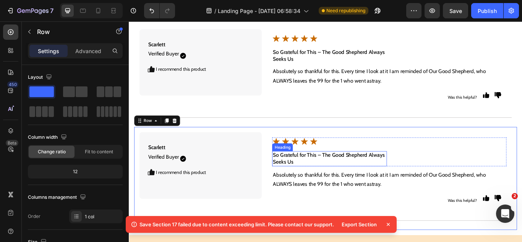
click at [311, 173] on h2 "So Grateful for This – The Good Shepherd Always Seeks Us" at bounding box center [362, 182] width 133 height 18
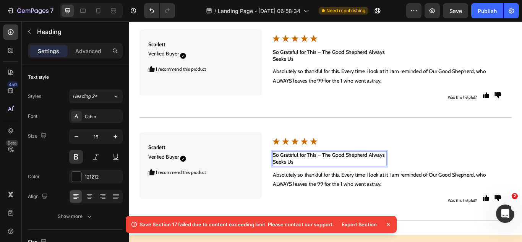
click at [311, 173] on h2 "So Grateful for This – The Good Shepherd Always Seeks Us" at bounding box center [362, 182] width 133 height 18
click at [311, 173] on p "So Grateful for This – The Good Shepherd Always Seeks Us" at bounding box center [362, 181] width 132 height 16
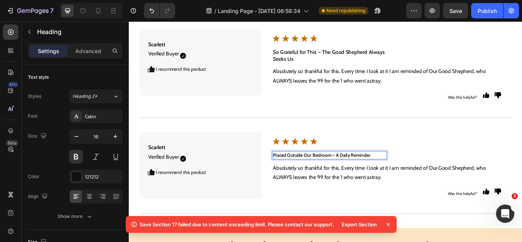
click at [341, 174] on strong "Placed Outside Our Bedroom – A Daily Reminder" at bounding box center [352, 177] width 113 height 7
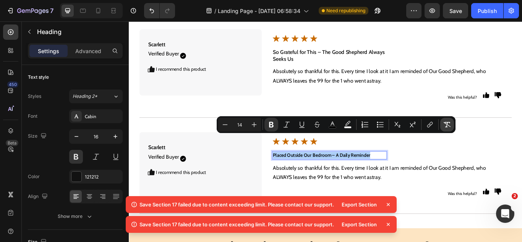
click at [452, 126] on button "Remove Format" at bounding box center [447, 125] width 14 height 14
type input "16"
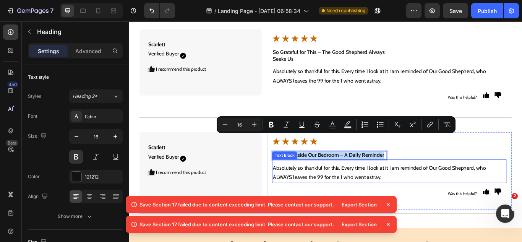
click at [379, 187] on p "Absolutely so thankful for this. Every time I look at it I am reminded of Our G…" at bounding box center [432, 198] width 272 height 22
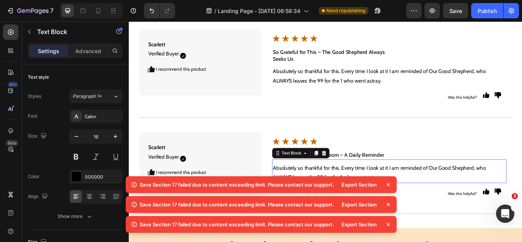
click at [321, 187] on p "Absolutely so thankful for this. Every time I look at it I am reminded of Our G…" at bounding box center [432, 198] width 272 height 22
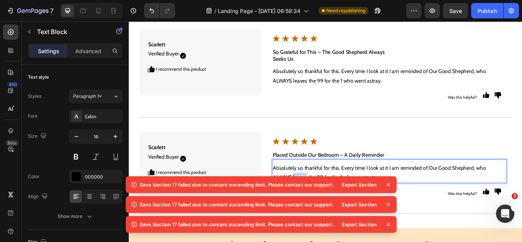
click at [321, 187] on p "Absolutely so thankful for this. Every time I look at it I am reminded of Our G…" at bounding box center [432, 198] width 272 height 22
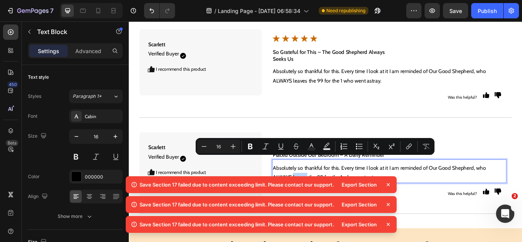
click at [321, 187] on p "Absolutely so thankful for this. Every time I look at it I am reminded of Our G…" at bounding box center [432, 198] width 272 height 22
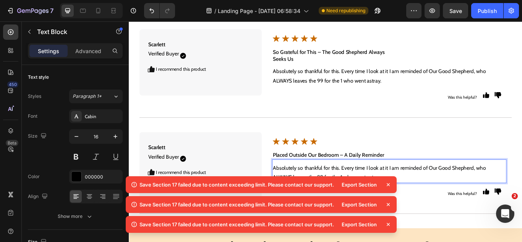
click at [321, 187] on p "Absolutely so thankful for this. Every time I look at it I am reminded of Our G…" at bounding box center [432, 198] width 272 height 22
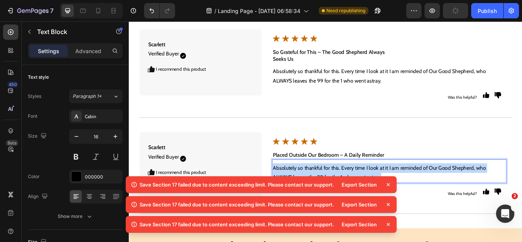
click at [321, 187] on p "Absolutely so thankful for this. Every time I look at it I am reminded of Our G…" at bounding box center [432, 198] width 272 height 22
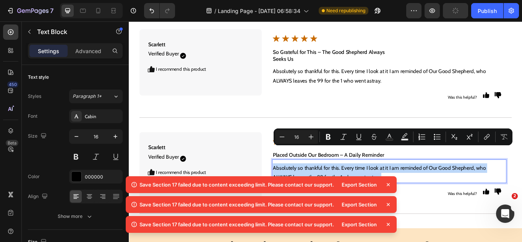
type input "14"
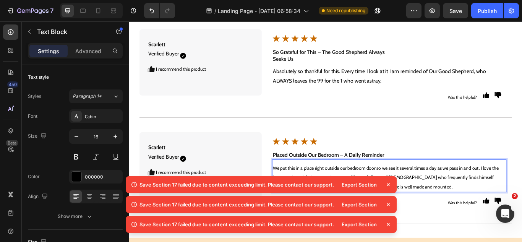
scroll to position [3517, 0]
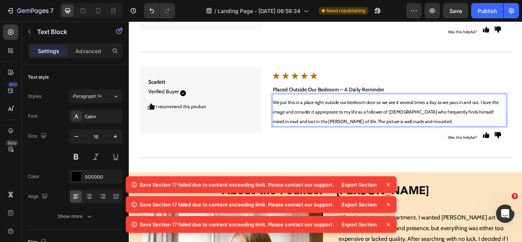
click at [350, 110] on p "We put this in a place right outside our bedroom door so we see it several time…" at bounding box center [432, 126] width 272 height 33
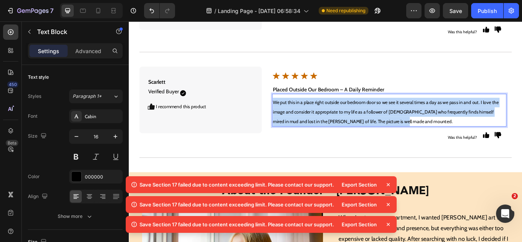
click at [350, 110] on p "We put this in a place right outside our bedroom door so we see it several time…" at bounding box center [432, 126] width 272 height 33
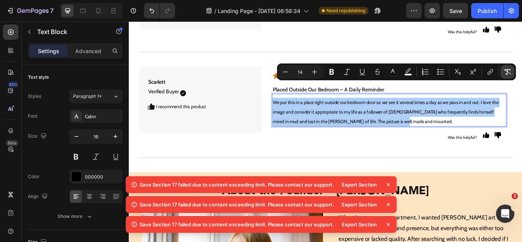
drag, startPoint x: 511, startPoint y: 74, endPoint x: 414, endPoint y: 68, distance: 97.2
click at [511, 74] on icon "Editor contextual toolbar" at bounding box center [507, 71] width 7 height 5
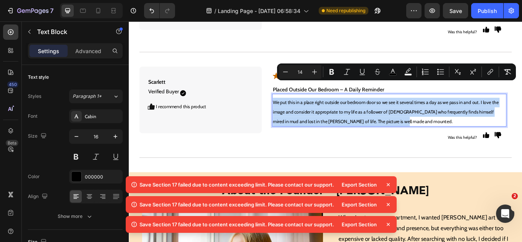
type input "16"
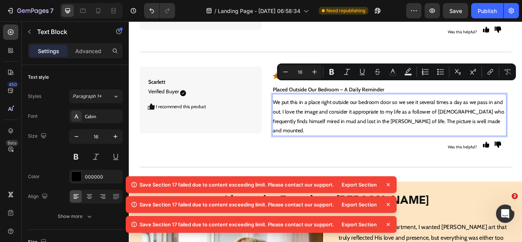
click at [424, 110] on p "We put this in a place right outside our bedroom door so we see it several time…" at bounding box center [432, 132] width 272 height 44
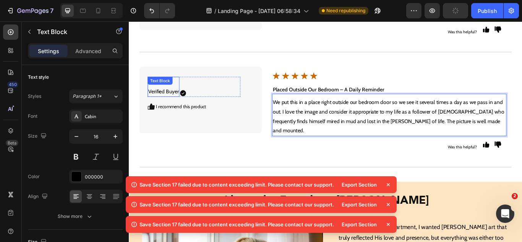
click at [175, 87] on p "[PERSON_NAME] Verified Buyer" at bounding box center [169, 98] width 36 height 22
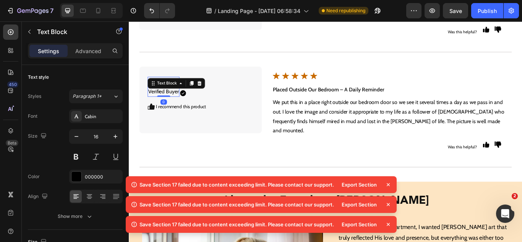
click at [173, 87] on p "[PERSON_NAME] Verified Buyer" at bounding box center [169, 98] width 36 height 22
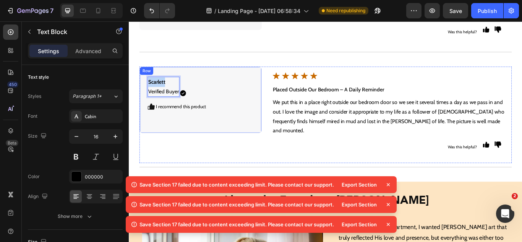
drag, startPoint x: 173, startPoint y: 71, endPoint x: 149, endPoint y: 68, distance: 23.9
click at [149, 74] on div "Scarlett Verified Buyer Text Block 0 Icon Icon Row I recommend this product Tex…" at bounding box center [212, 113] width 143 height 78
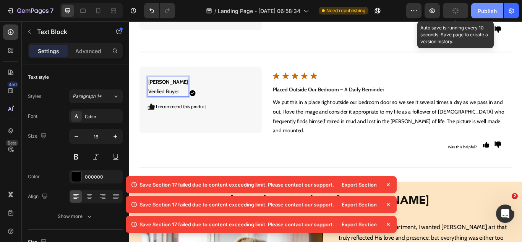
click at [485, 13] on div "Publish" at bounding box center [487, 11] width 19 height 8
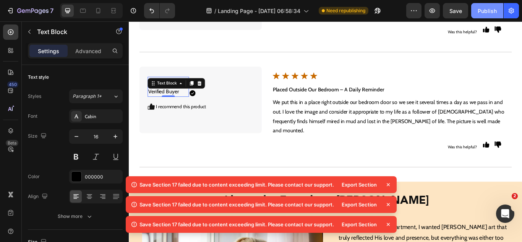
click at [480, 10] on div "Publish" at bounding box center [487, 11] width 19 height 8
drag, startPoint x: 386, startPoint y: 181, endPoint x: 386, endPoint y: 188, distance: 6.1
click at [386, 182] on icon at bounding box center [388, 185] width 8 height 8
click at [386, 183] on icon at bounding box center [388, 185] width 8 height 8
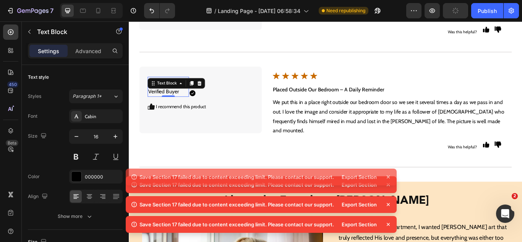
click at [387, 183] on div "Save Section 17 failed due to content exceeding limit. Please contact our suppo…" at bounding box center [261, 176] width 271 height 17
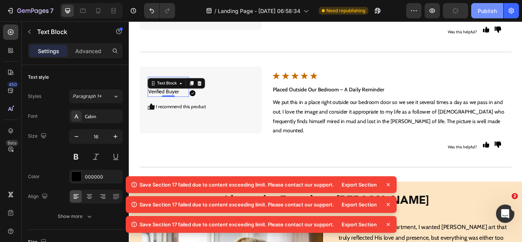
drag, startPoint x: 478, startPoint y: 17, endPoint x: 414, endPoint y: 1, distance: 66.2
click at [478, 17] on button "Publish" at bounding box center [487, 10] width 32 height 15
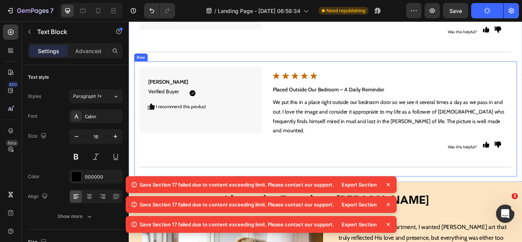
click at [285, 166] on div "[PERSON_NAME] Verified Buyer Text Block Icon Icon Row I recommend this product …" at bounding box center [358, 135] width 446 height 134
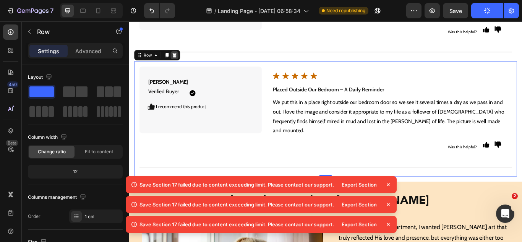
click at [181, 58] on icon at bounding box center [182, 60] width 5 height 5
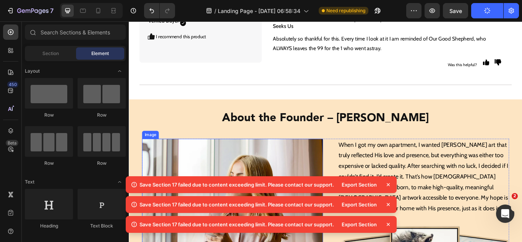
scroll to position [3440, 0]
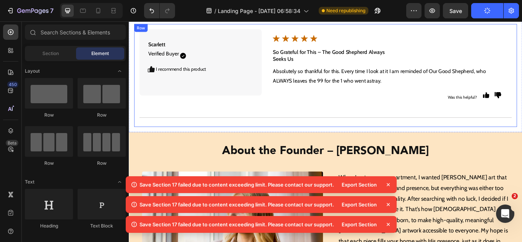
click at [240, 121] on div "Scarlett Verified Buyer Text Block Icon Icon Row I recommend this product Text …" at bounding box center [358, 84] width 446 height 120
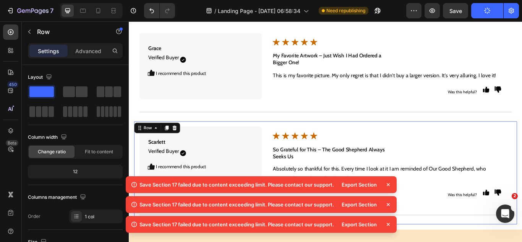
scroll to position [3326, 0]
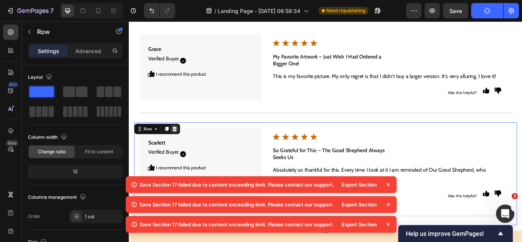
click at [183, 144] on icon at bounding box center [182, 146] width 5 height 5
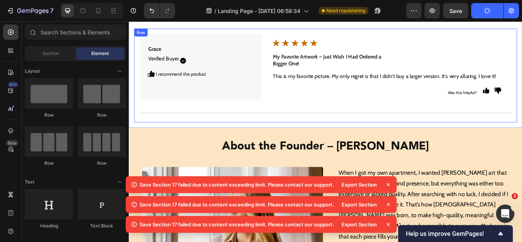
scroll to position [3288, 0]
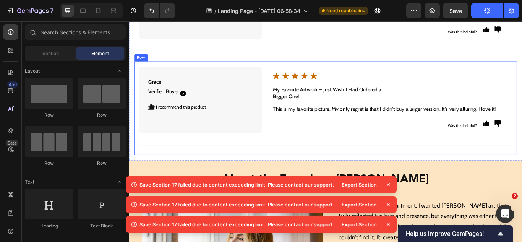
click at [222, 153] on div "Grace Verified Buyer Text Block Icon Icon Row I recommend this product Text Blo…" at bounding box center [358, 122] width 446 height 109
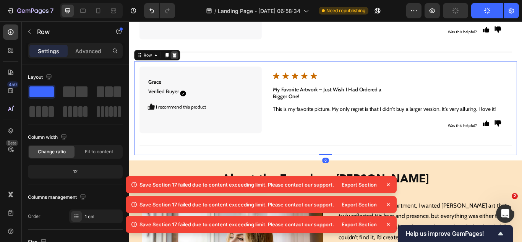
click at [181, 58] on icon at bounding box center [182, 60] width 5 height 5
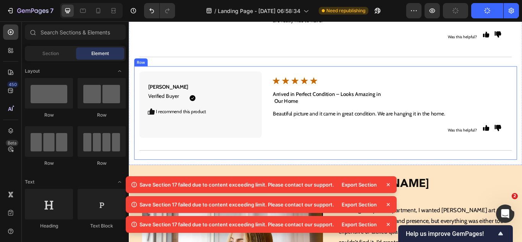
scroll to position [3135, 0]
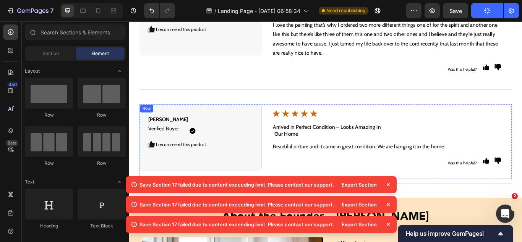
click at [211, 173] on div "[PERSON_NAME] Verified Buyer Text Block Icon Icon Row I recommend this product …" at bounding box center [212, 157] width 143 height 78
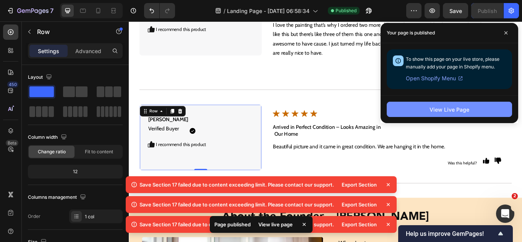
click at [434, 114] on button "View Live Page" at bounding box center [449, 109] width 125 height 15
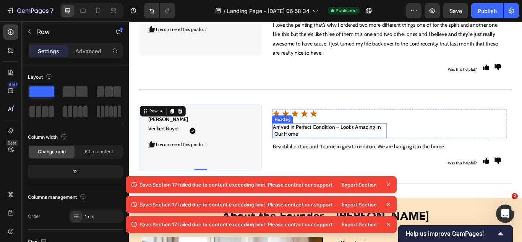
click at [298, 140] on h2 "Arrived in Perfect Condition – Looks Amazing in Our Home" at bounding box center [362, 149] width 133 height 18
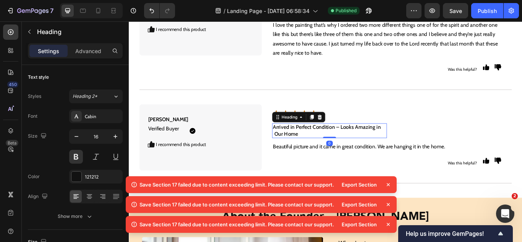
click at [297, 140] on h2 "Arrived in Perfect Condition – Looks Amazing in Our Home" at bounding box center [362, 149] width 133 height 18
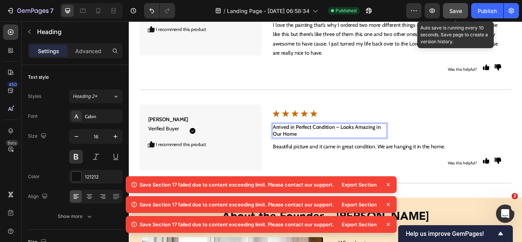
click at [454, 15] on button "Save" at bounding box center [455, 10] width 25 height 15
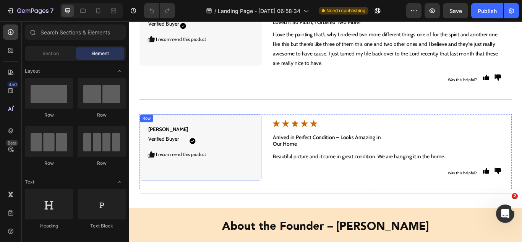
scroll to position [3018, 0]
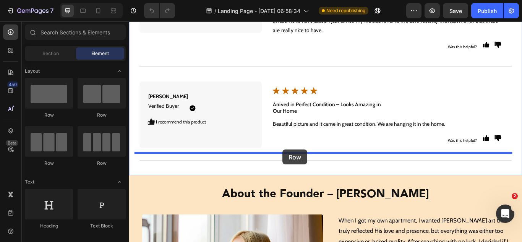
drag, startPoint x: 206, startPoint y: 132, endPoint x: 306, endPoint y: 171, distance: 107.8
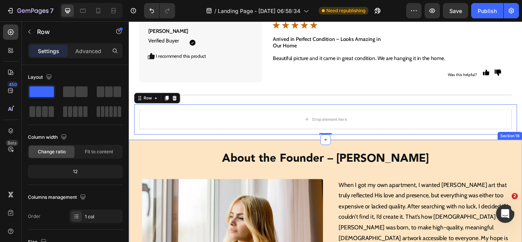
scroll to position [3056, 0]
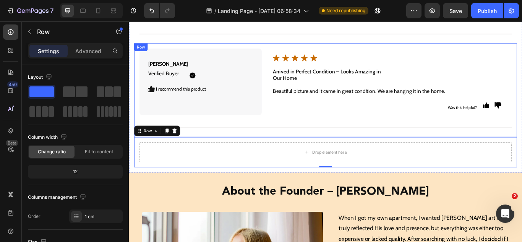
click at [267, 133] on div "Chloe Verified Buyer Text Block Icon Icon Row I recommend this product Text Blo…" at bounding box center [358, 101] width 446 height 109
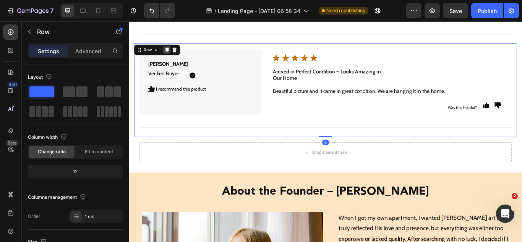
click at [175, 50] on div at bounding box center [172, 54] width 9 height 9
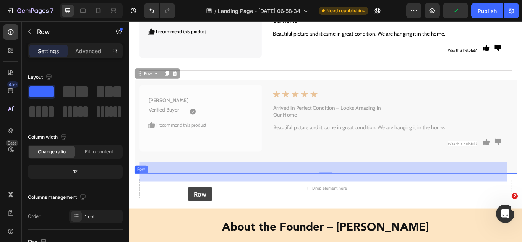
scroll to position [3126, 0]
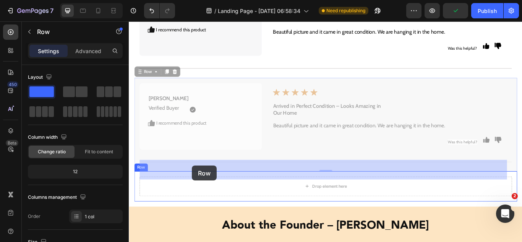
drag, startPoint x: 147, startPoint y: 87, endPoint x: 202, endPoint y: 189, distance: 116.3
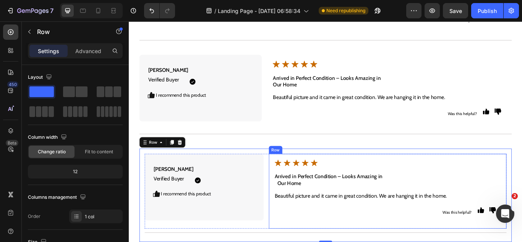
scroll to position [3087, 0]
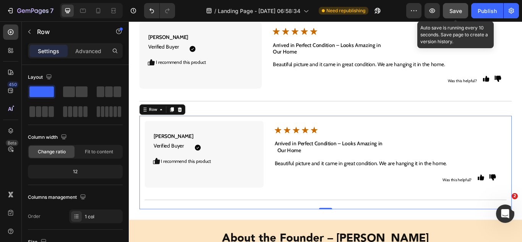
click at [460, 13] on span "Save" at bounding box center [455, 11] width 13 height 6
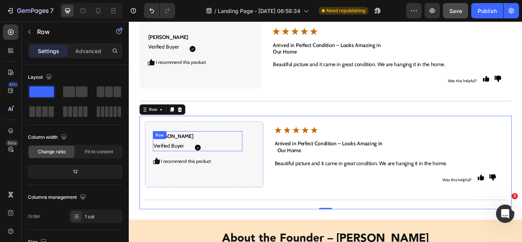
scroll to position [3049, 0]
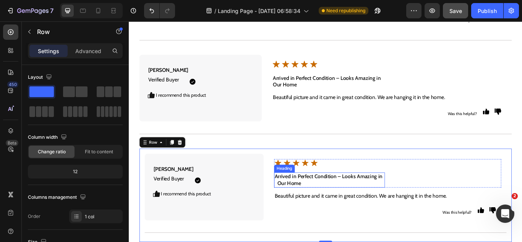
click at [315, 198] on h2 "Arrived in Perfect Condition – Looks Amazing in Our Home" at bounding box center [363, 207] width 130 height 18
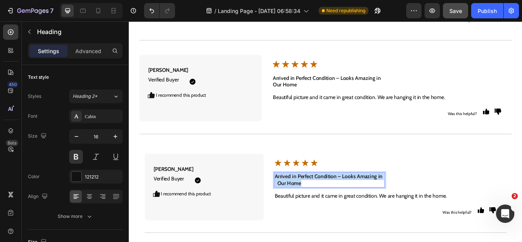
click at [315, 198] on p "Arrived in Perfect Condition – Looks Amazing in Our Home" at bounding box center [363, 206] width 128 height 16
click at [335, 198] on p "My Favorite Artwork – Just Wish I Had Ordered a Bigger One!" at bounding box center [363, 206] width 128 height 16
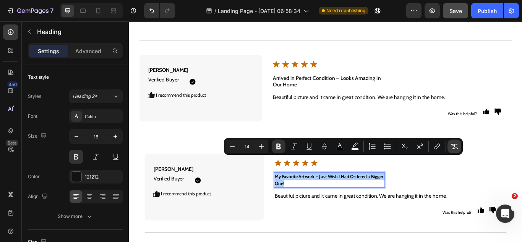
click at [457, 146] on icon "Editor contextual toolbar" at bounding box center [454, 147] width 8 height 8
type input "16"
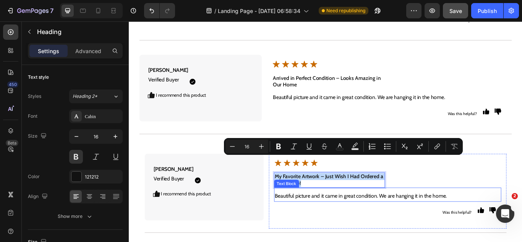
click at [377, 220] on p "Beautiful picture and it came in great condition. We are hanging it in the home." at bounding box center [430, 225] width 263 height 11
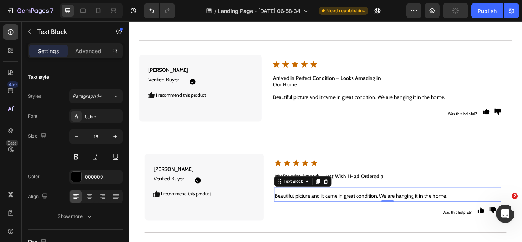
click at [326, 220] on p "Beautiful picture and it came in great condition. We are hanging it in the home." at bounding box center [430, 225] width 263 height 11
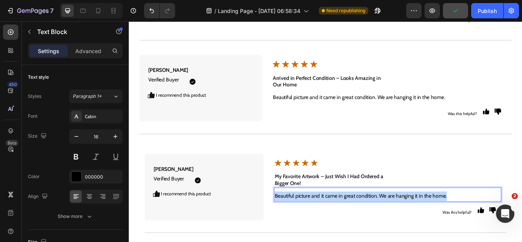
click at [325, 220] on p "Beautiful picture and it came in great condition. We are hanging it in the home." at bounding box center [430, 225] width 263 height 11
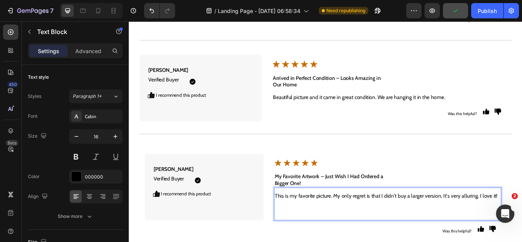
click at [325, 220] on p "This is my favorite picture. My only regret is that I didn't buy a larger versi…" at bounding box center [430, 225] width 263 height 11
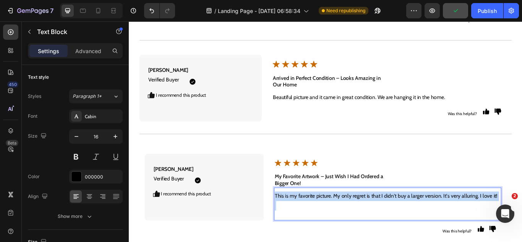
click at [325, 220] on p "This is my favorite picture. My only regret is that I didn't buy a larger versi…" at bounding box center [430, 225] width 263 height 11
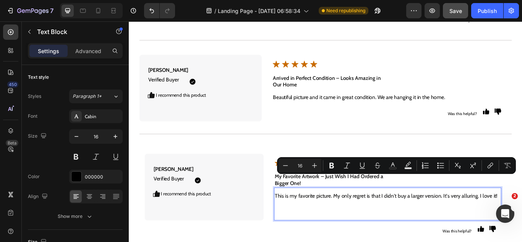
click at [358, 231] on p "Rich Text Editor. Editing area: main" at bounding box center [430, 242] width 263 height 22
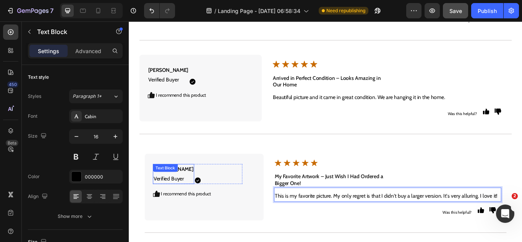
click at [176, 188] on p "[PERSON_NAME] Verified Buyer" at bounding box center [180, 199] width 47 height 22
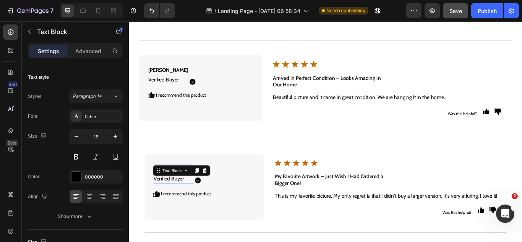
click at [176, 188] on p "[PERSON_NAME] Verified Buyer" at bounding box center [180, 199] width 47 height 22
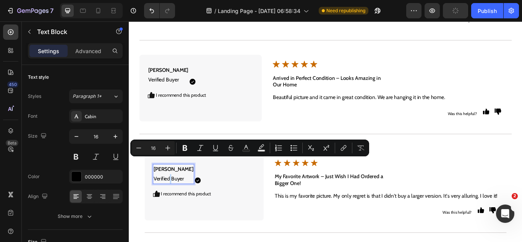
click at [180, 188] on p "[PERSON_NAME] Verified Buyer" at bounding box center [180, 199] width 47 height 22
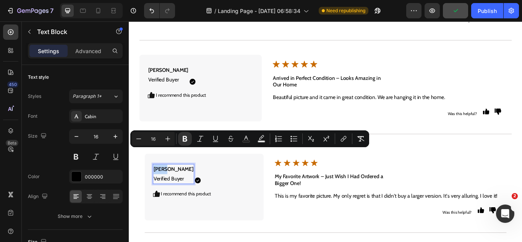
drag, startPoint x: 171, startPoint y: 173, endPoint x: 159, endPoint y: 171, distance: 12.9
click at [158, 188] on p "[PERSON_NAME] Verified Buyer" at bounding box center [180, 199] width 47 height 22
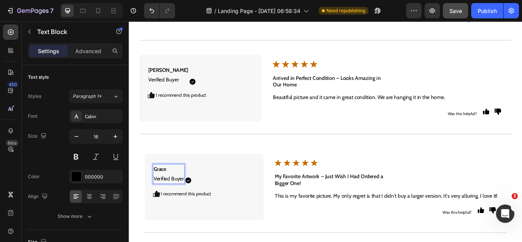
scroll to position [3126, 0]
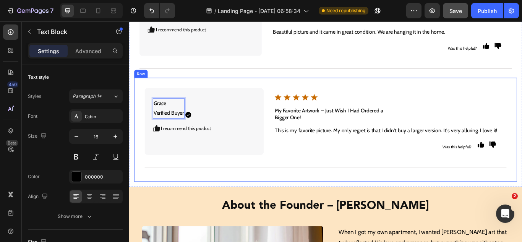
click at [230, 186] on div "Grace Verified Buyer Text Block 0 Icon Icon Row I recommend this product Text B…" at bounding box center [358, 147] width 446 height 121
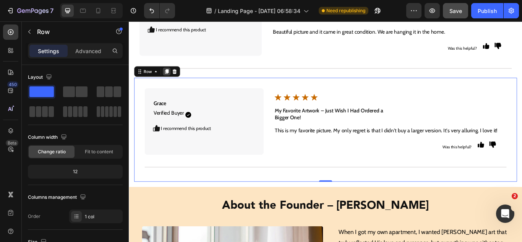
click at [173, 77] on icon at bounding box center [173, 80] width 6 height 6
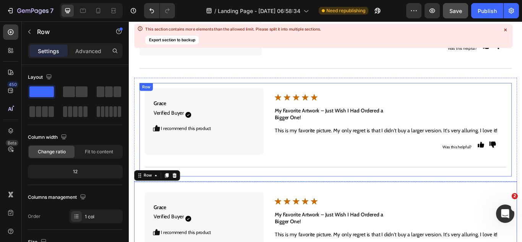
scroll to position [3164, 0]
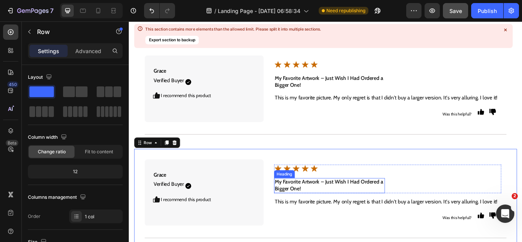
click at [320, 204] on h2 "My Favorite Artwork – Just Wish I Had Ordered a Bigger One!" at bounding box center [363, 213] width 130 height 18
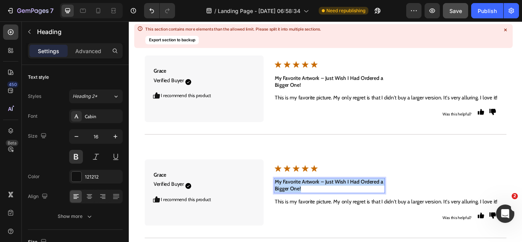
click at [320, 205] on p "My Favorite Artwork – Just Wish I Had Ordered a Bigger One!" at bounding box center [363, 213] width 128 height 16
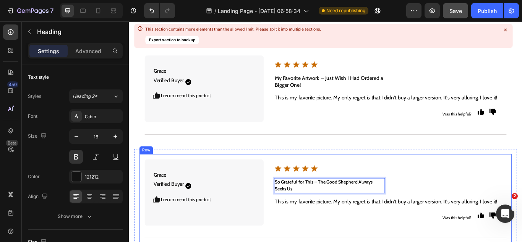
click at [236, 241] on div "Grace Verified Buyer Text Block Icon Icon Row I recommend this product Text Blo…" at bounding box center [358, 230] width 434 height 109
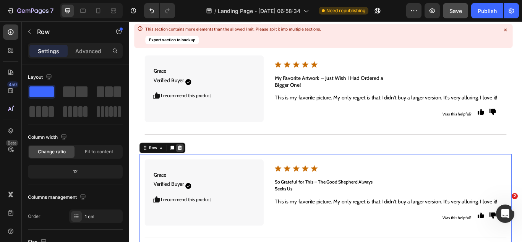
click at [191, 164] on div at bounding box center [187, 168] width 9 height 9
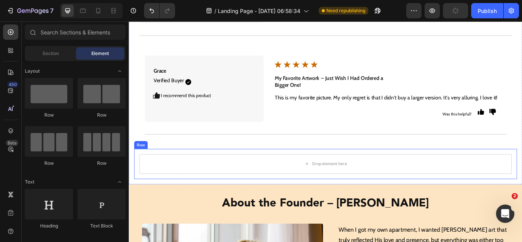
scroll to position [3126, 0]
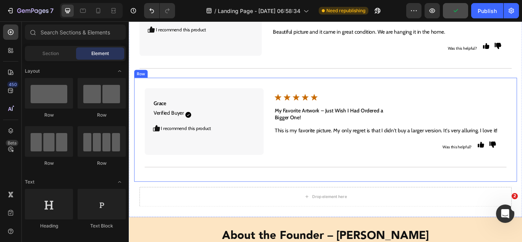
click at [287, 184] on div "Grace Verified Buyer Text Block Icon Icon Row I recommend this product Text Blo…" at bounding box center [358, 147] width 446 height 121
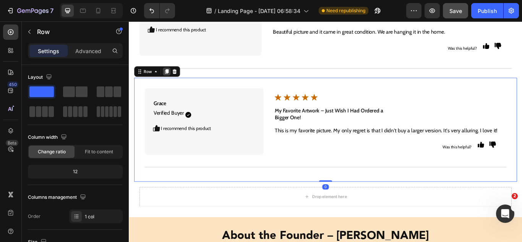
click at [175, 77] on icon at bounding box center [173, 80] width 6 height 6
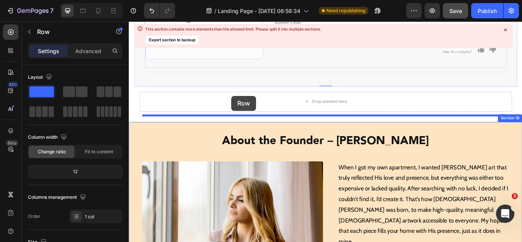
scroll to position [3371, 0]
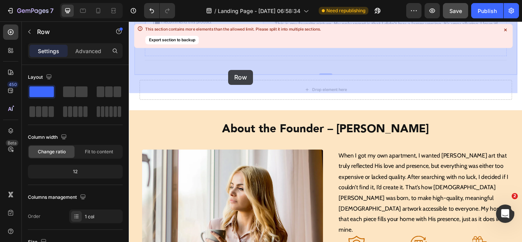
drag, startPoint x: 152, startPoint y: 106, endPoint x: 245, endPoint y: 78, distance: 96.2
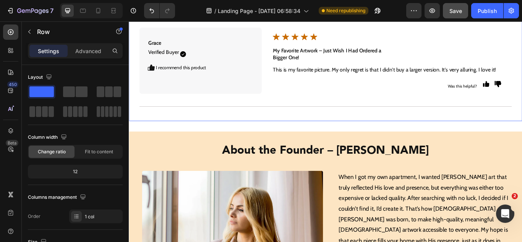
scroll to position [3250, 0]
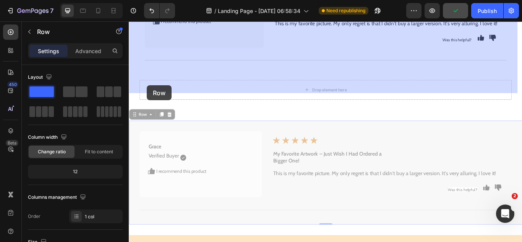
drag, startPoint x: 144, startPoint y: 108, endPoint x: 149, endPoint y: 98, distance: 10.6
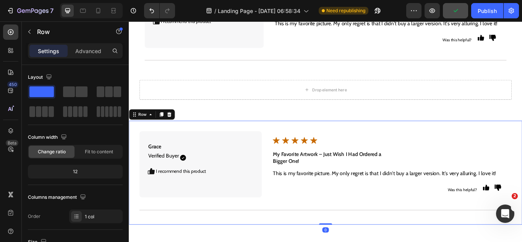
scroll to position [3212, 0]
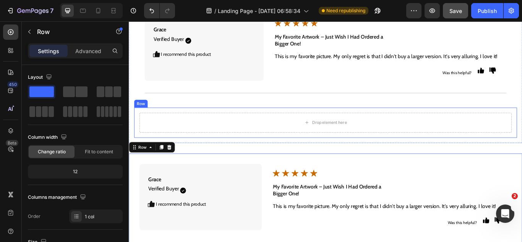
click at [327, 136] on div "Drop element here Row" at bounding box center [358, 139] width 446 height 35
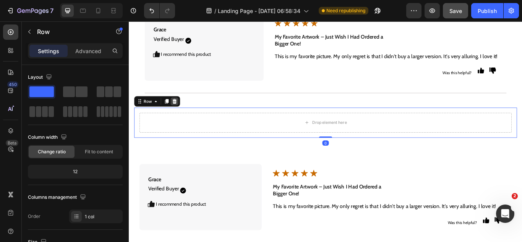
click at [185, 110] on div at bounding box center [181, 114] width 9 height 9
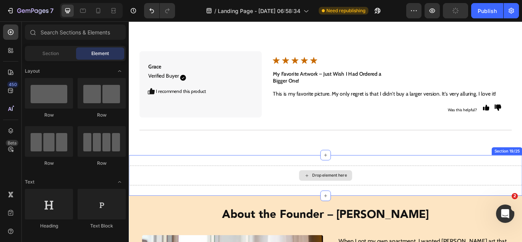
scroll to position [3326, 0]
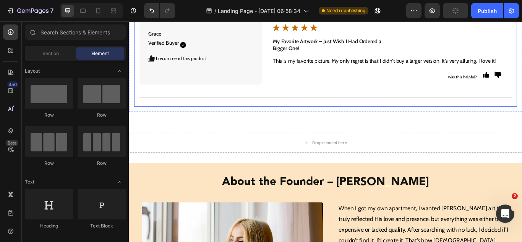
click at [254, 119] on div "Grace Verified Buyer Text Block Icon Icon Row I recommend this product Text Blo…" at bounding box center [358, 66] width 446 height 109
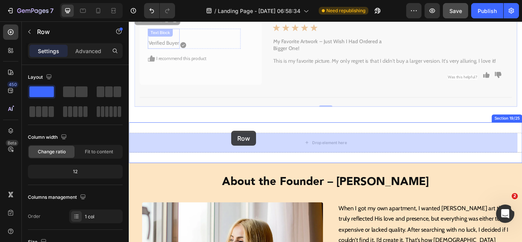
drag, startPoint x: 154, startPoint y: 23, endPoint x: 248, endPoint y: 149, distance: 157.5
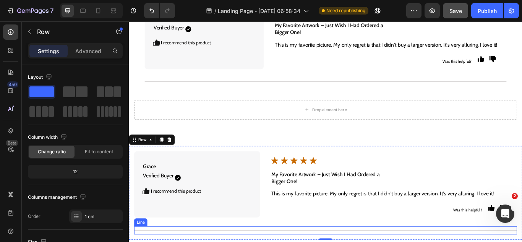
scroll to position [3212, 0]
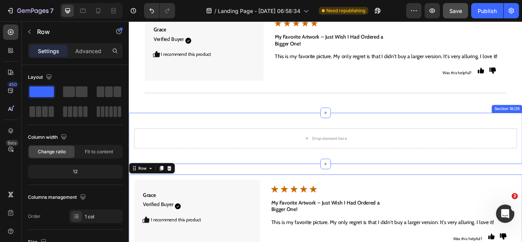
click at [271, 162] on div "Drop element here Row Section 18/25" at bounding box center [358, 158] width 458 height 60
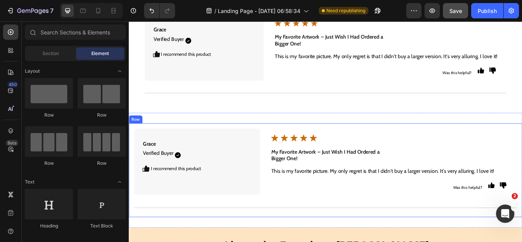
click at [235, 224] on div "Grace Verified Buyer Text Block Icon Icon Row I recommend this product Text Blo…" at bounding box center [358, 194] width 458 height 109
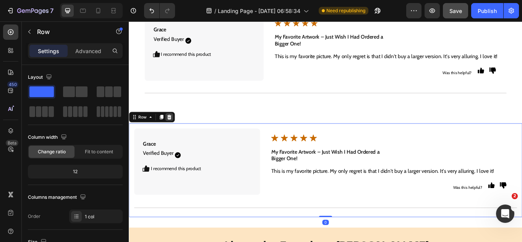
click at [175, 130] on icon at bounding box center [175, 132] width 5 height 5
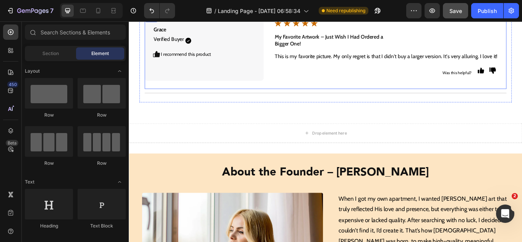
scroll to position [3174, 0]
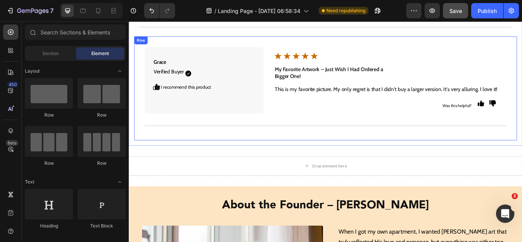
click at [294, 137] on div "Grace Verified Buyer Text Block Icon Icon Row I recommend this product Text Blo…" at bounding box center [358, 99] width 446 height 121
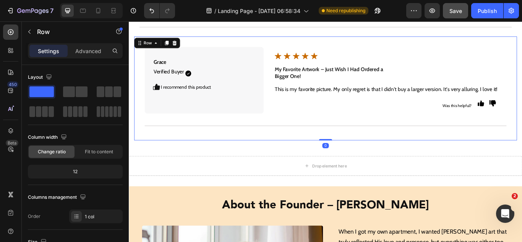
drag, startPoint x: 172, startPoint y: 26, endPoint x: 192, endPoint y: 81, distance: 58.5
click at [171, 44] on icon at bounding box center [173, 46] width 4 height 5
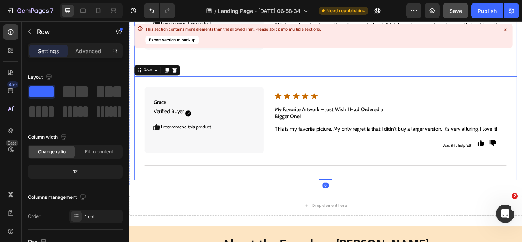
scroll to position [3250, 0]
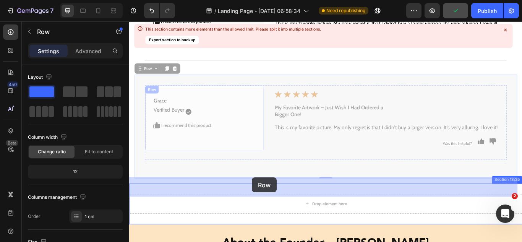
drag, startPoint x: 154, startPoint y: 57, endPoint x: 272, endPoint y: 203, distance: 187.7
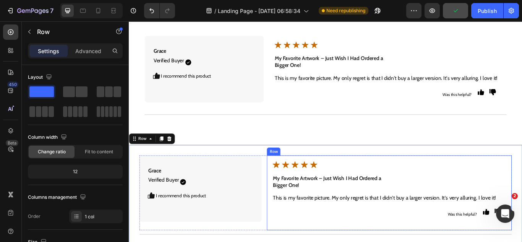
scroll to position [3288, 0]
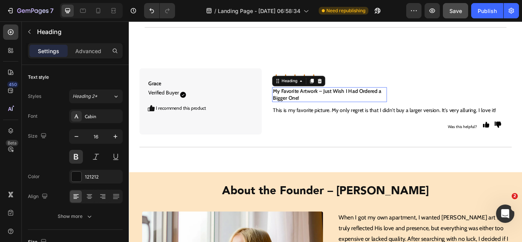
click at [327, 98] on h2 "My Favorite Artwork – Just Wish I Had Ordered a Bigger One!" at bounding box center [362, 107] width 133 height 18
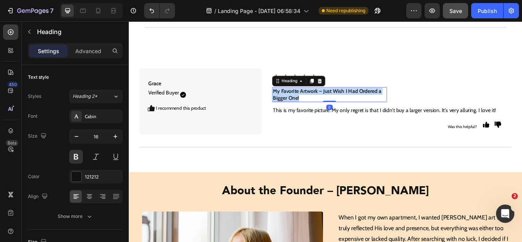
click at [327, 99] on p "My Favorite Artwork – Just Wish I Had Ordered a Bigger One!" at bounding box center [362, 107] width 132 height 16
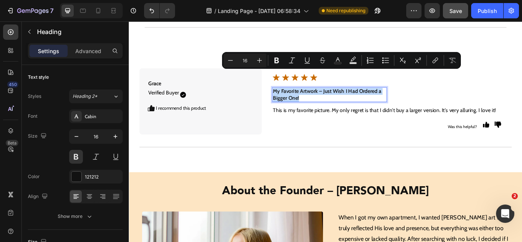
type input "14"
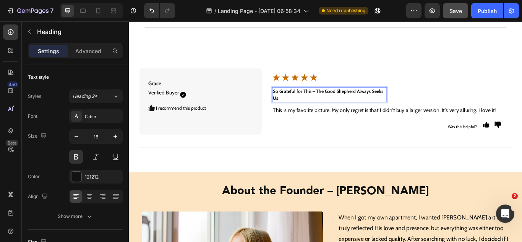
click at [321, 99] on p "So Grateful for This – The Good Shepherd Always Seeks Us" at bounding box center [362, 107] width 132 height 16
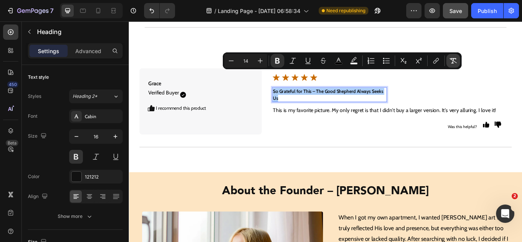
click at [451, 64] on icon "Editor contextual toolbar" at bounding box center [453, 61] width 8 height 8
type input "16"
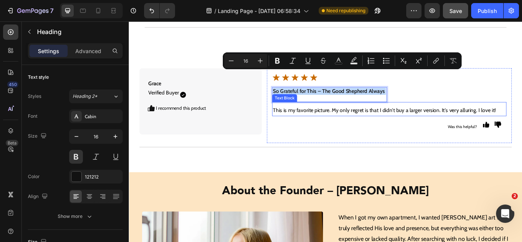
click at [382, 120] on p "This is my favorite picture. My only regret is that I didn't buy a larger versi…" at bounding box center [432, 125] width 272 height 11
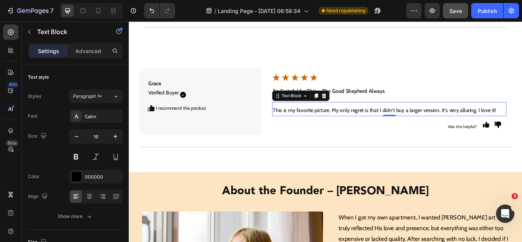
click at [308, 120] on p "This is my favorite picture. My only regret is that I didn't buy a larger versi…" at bounding box center [432, 125] width 272 height 11
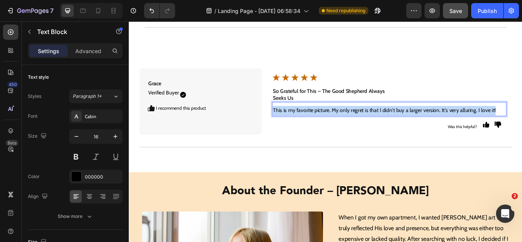
click at [308, 120] on p "This is my favorite picture. My only regret is that I didn't buy a larger versi…" at bounding box center [432, 125] width 272 height 11
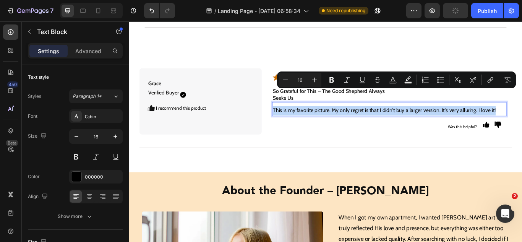
type input "14"
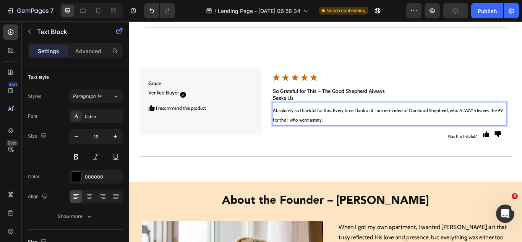
click at [308, 122] on span "Absolutely so thankful for this. Every time I look at it I am reminded of Our G…" at bounding box center [430, 131] width 268 height 18
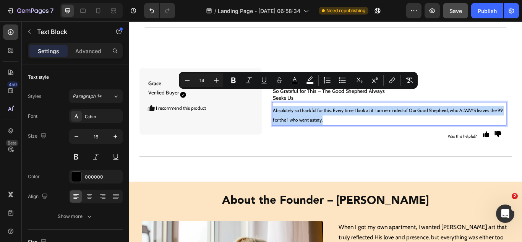
click at [307, 122] on span "Absolutely so thankful for this. Every time I look at it I am reminded of Our G…" at bounding box center [430, 131] width 268 height 18
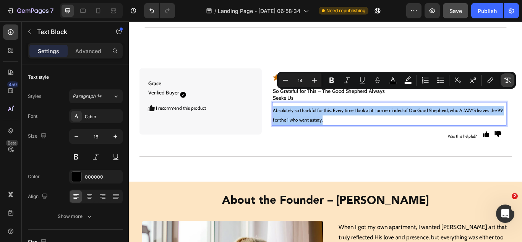
click at [507, 81] on icon "Editor contextual toolbar" at bounding box center [508, 80] width 8 height 8
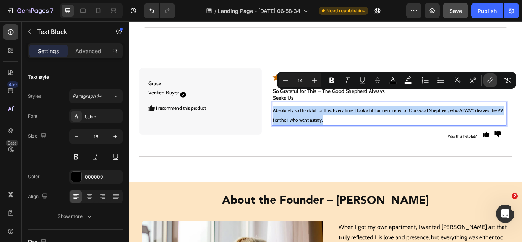
type input "16"
click at [376, 120] on p "Absolutely so thankful for this. Every time I look at it I am reminded of Our G…" at bounding box center [432, 131] width 272 height 22
click at [375, 120] on p "Absolutely so thankful for this. Every time I look at it I am reminded of Our G…" at bounding box center [432, 131] width 272 height 22
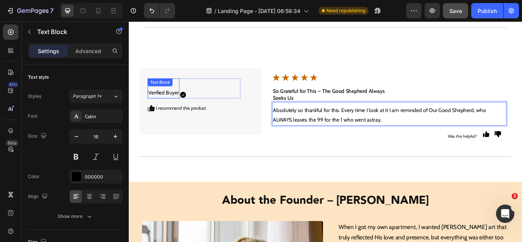
click at [165, 89] on p "Grace Verified Buyer" at bounding box center [169, 100] width 36 height 22
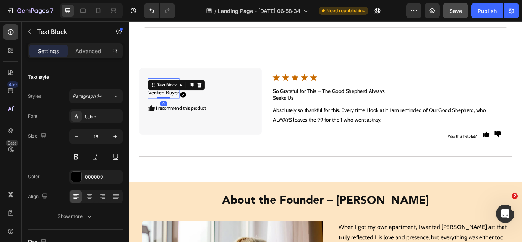
click at [165, 89] on p "Grace Verified Buyer" at bounding box center [169, 100] width 36 height 22
drag, startPoint x: 162, startPoint y: 71, endPoint x: 151, endPoint y: 68, distance: 11.2
click at [151, 88] on div "Grace Verified Buyer" at bounding box center [169, 100] width 37 height 24
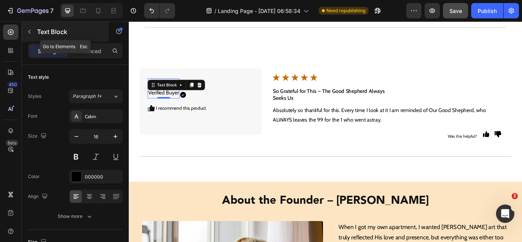
click at [30, 31] on icon "button" at bounding box center [29, 32] width 6 height 6
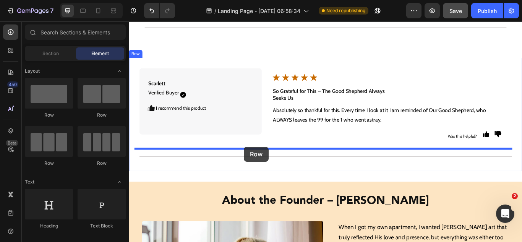
drag, startPoint x: 189, startPoint y: 120, endPoint x: 263, endPoint y: 167, distance: 88.2
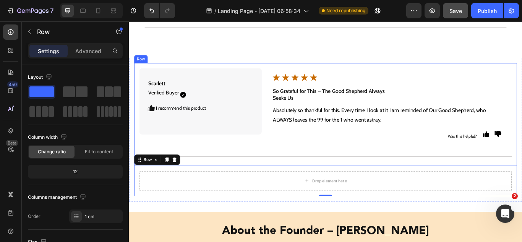
click at [296, 167] on div "Scarlett Verified Buyer Text Block Icon Icon Row I recommend this product Text …" at bounding box center [358, 130] width 446 height 120
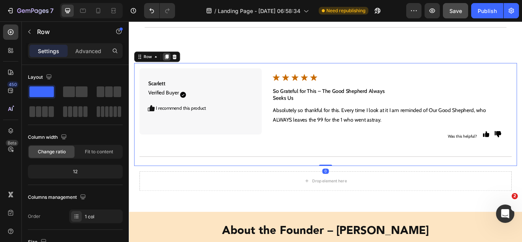
click at [171, 60] on icon at bounding box center [173, 62] width 4 height 5
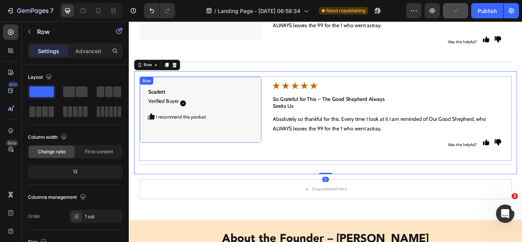
scroll to position [3403, 0]
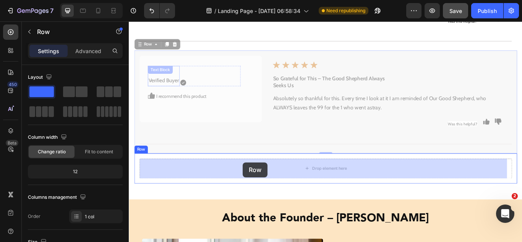
drag, startPoint x: 151, startPoint y: 49, endPoint x: 261, endPoint y: 186, distance: 175.8
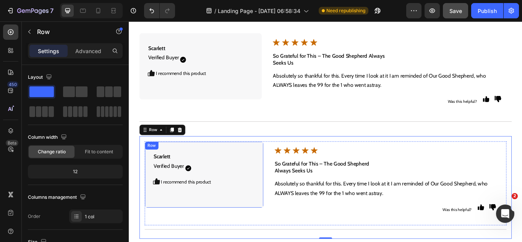
scroll to position [3365, 0]
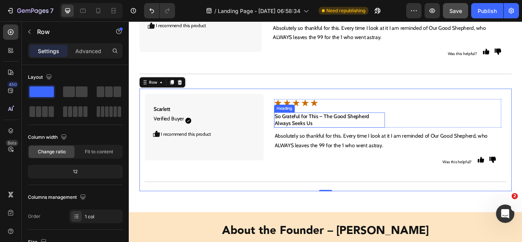
click at [318, 141] on h2 "So Grateful for This – The Good Shepherd Always Seeks Us" at bounding box center [363, 137] width 130 height 18
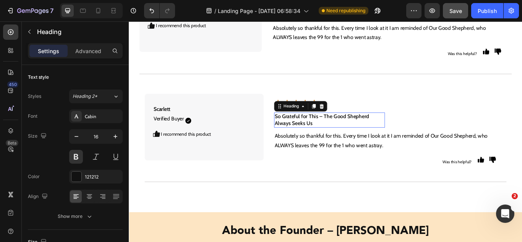
click at [318, 141] on h2 "So Grateful for This – The Good Shepherd Always Seeks Us" at bounding box center [363, 137] width 130 height 18
click at [318, 141] on p "So Grateful for This – The Good Shepherd Always Seeks Us" at bounding box center [363, 136] width 128 height 16
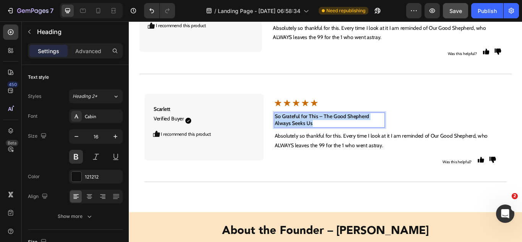
click at [318, 141] on p "So Grateful for This – The Good Shepherd Always Seeks Us" at bounding box center [363, 136] width 128 height 16
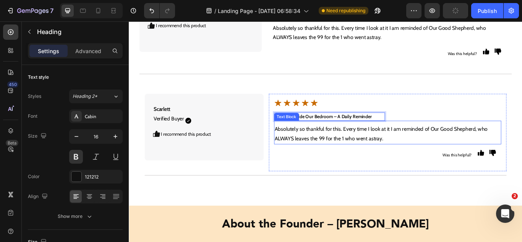
click at [318, 135] on div "Text Block" at bounding box center [312, 132] width 29 height 9
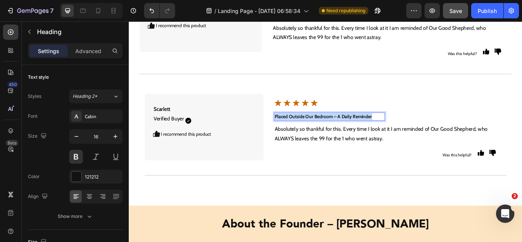
click at [338, 132] on strong "Placed Outside Our Bedroom – A Daily Reminder" at bounding box center [355, 132] width 113 height 7
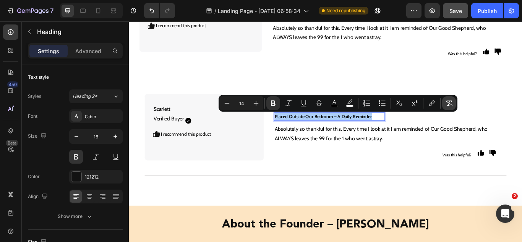
click at [445, 105] on button "Remove Format" at bounding box center [449, 103] width 14 height 14
type input "16"
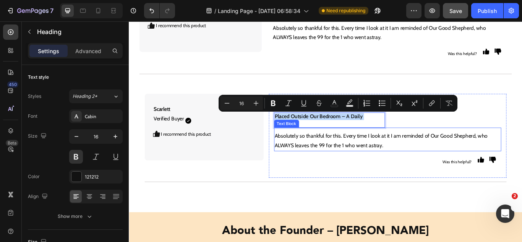
click at [355, 160] on p "Absolutely so thankful for this. Every time I look at it I am reminded of Our G…" at bounding box center [430, 161] width 263 height 22
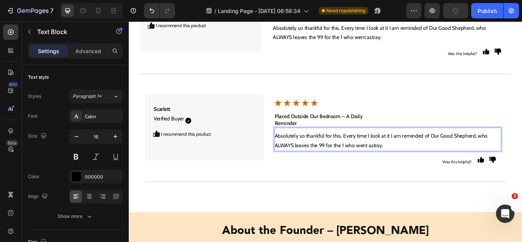
click at [327, 165] on p "Absolutely so thankful for this. Every time I look at it I am reminded of Our G…" at bounding box center [430, 161] width 263 height 22
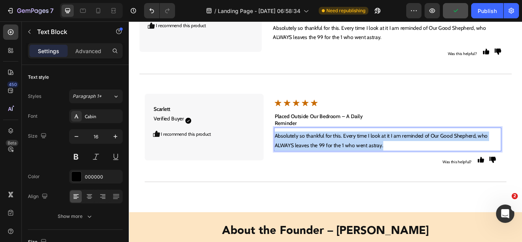
click at [327, 165] on p "Absolutely so thankful for this. Every time I look at it I am reminded of Our G…" at bounding box center [430, 161] width 263 height 22
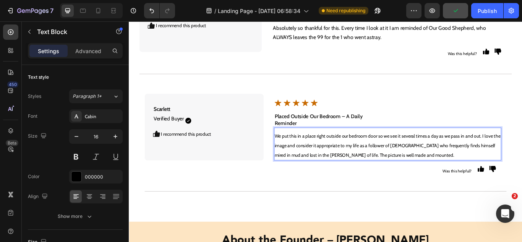
click at [328, 165] on span "We put this in a place right outside our bedroom door so we see it several time…" at bounding box center [430, 166] width 263 height 29
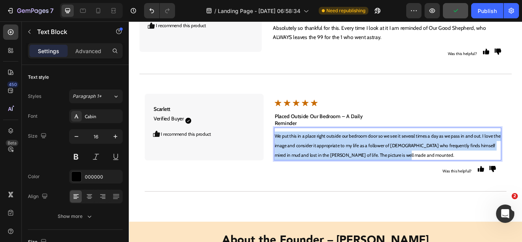
click at [328, 165] on span "We put this in a place right outside our bedroom door so we see it several time…" at bounding box center [430, 166] width 263 height 29
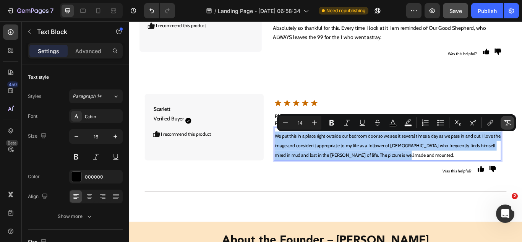
click at [510, 124] on icon "Editor contextual toolbar" at bounding box center [507, 122] width 7 height 5
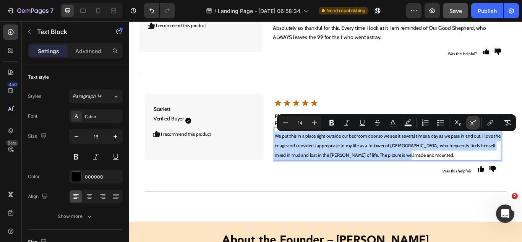
type input "16"
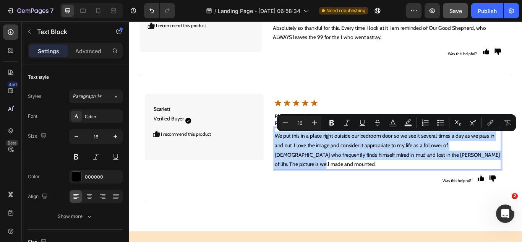
click at [446, 166] on p "We put this in a place right outside our bedroom door so we see it several time…" at bounding box center [430, 172] width 263 height 44
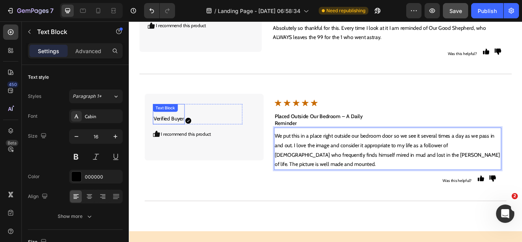
click at [179, 137] on p "[PERSON_NAME] Verified Buyer" at bounding box center [175, 129] width 36 height 22
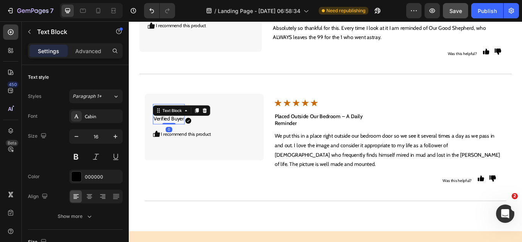
click at [179, 137] on p "[PERSON_NAME] Verified Buyer" at bounding box center [175, 129] width 36 height 22
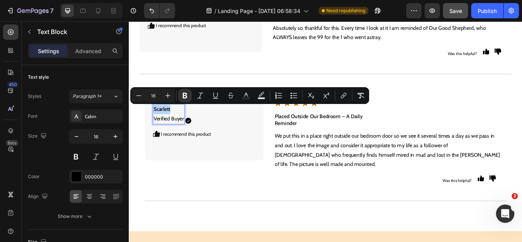
drag, startPoint x: 177, startPoint y: 127, endPoint x: 158, endPoint y: 126, distance: 18.7
click at [158, 126] on p "[PERSON_NAME] Verified Buyer" at bounding box center [175, 129] width 36 height 22
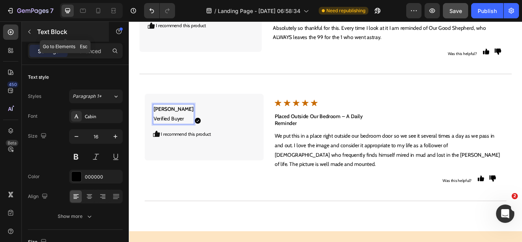
click at [31, 32] on icon "button" at bounding box center [29, 32] width 6 height 6
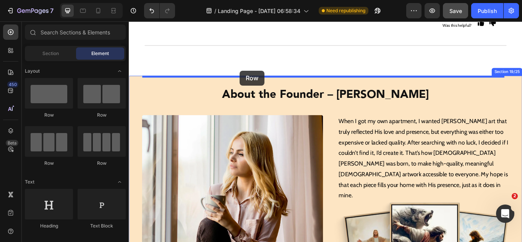
scroll to position [3560, 0]
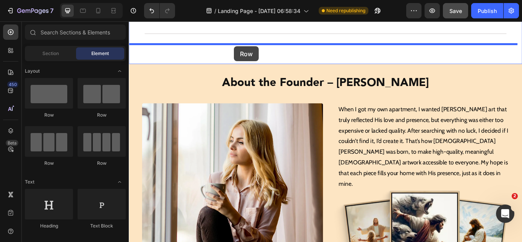
drag, startPoint x: 209, startPoint y: 138, endPoint x: 251, endPoint y: 50, distance: 97.4
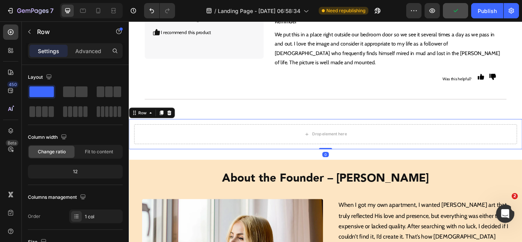
scroll to position [3445, 0]
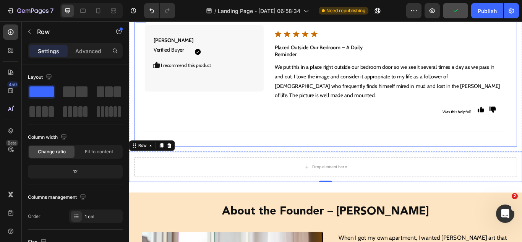
click at [233, 153] on div "Emily Verified Buyer Text Block Icon Icon Row I recommend this product Text Blo…" at bounding box center [358, 90] width 446 height 154
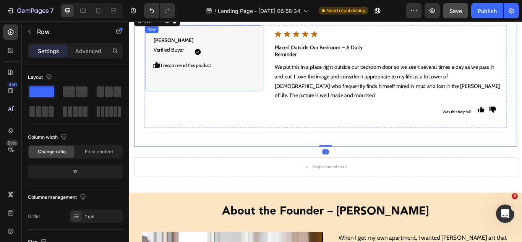
scroll to position [3407, 0]
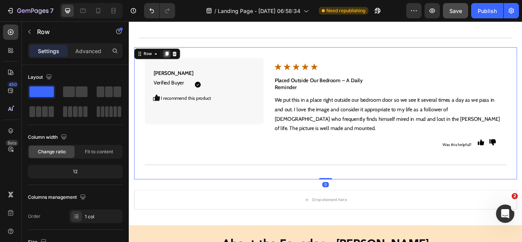
click at [173, 58] on icon at bounding box center [173, 59] width 4 height 5
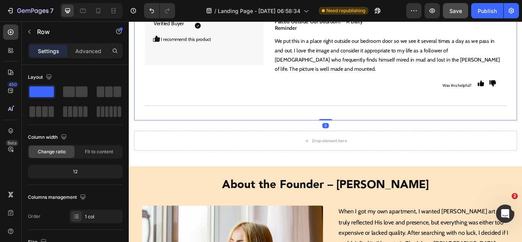
scroll to position [3553, 0]
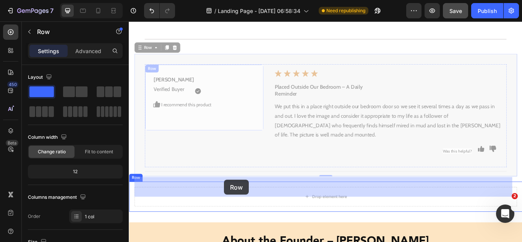
drag, startPoint x: 154, startPoint y: 39, endPoint x: 240, endPoint y: 206, distance: 187.1
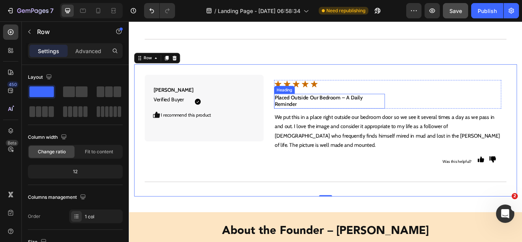
click at [337, 106] on h2 "Placed Outside Our Bedroom – A Daily Reminder" at bounding box center [363, 115] width 130 height 18
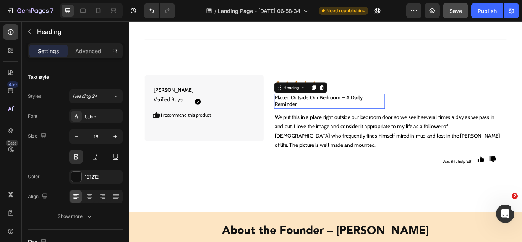
click at [337, 106] on h2 "Placed Outside Our Bedroom – A Daily Reminder" at bounding box center [363, 115] width 130 height 18
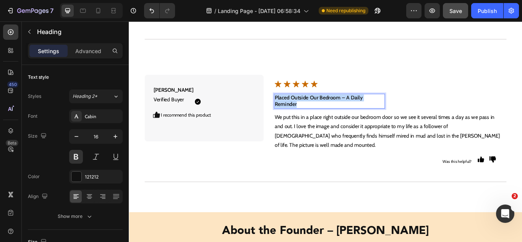
click at [337, 107] on p "Placed Outside Our Bedroom – A Daily Reminder" at bounding box center [363, 115] width 128 height 16
click at [334, 107] on strong "A Beautiful Reflection of Jesus’ Love for All" at bounding box center [360, 114] width 122 height 15
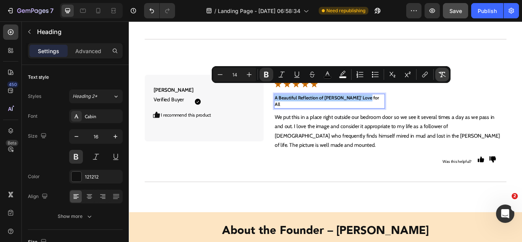
click at [439, 76] on icon "Editor contextual toolbar" at bounding box center [442, 75] width 8 height 8
type input "16"
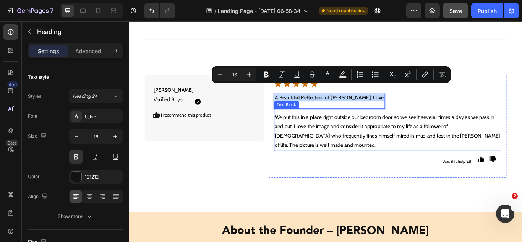
click at [377, 128] on p "We put this in a place right outside our bedroom door so we see it several time…" at bounding box center [430, 150] width 263 height 44
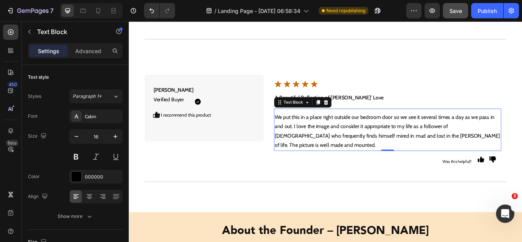
click at [343, 129] on p "We put this in a place right outside our bedroom door so we see it several time…" at bounding box center [430, 150] width 263 height 44
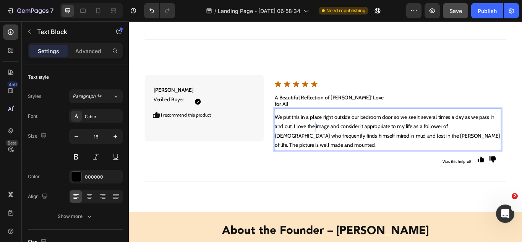
click at [343, 129] on p "We put this in a place right outside our bedroom door so we see it several time…" at bounding box center [430, 150] width 263 height 44
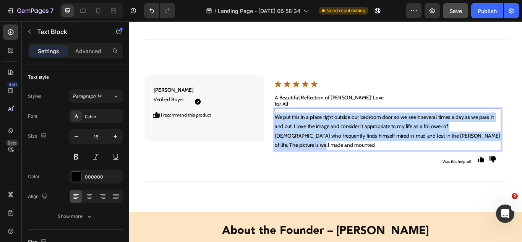
click at [343, 129] on p "We put this in a place right outside our bedroom door so we see it several time…" at bounding box center [430, 150] width 263 height 44
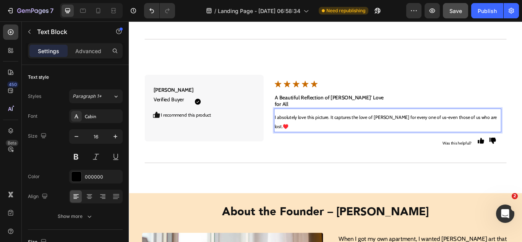
click at [343, 130] on span "I absolutely love this picture. It captures the love of Jesus for every one of …" at bounding box center [428, 139] width 259 height 18
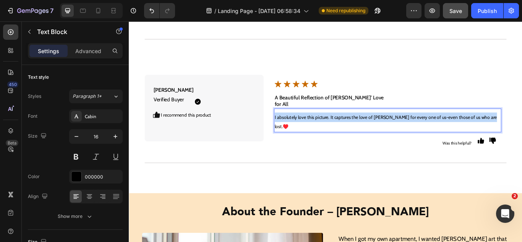
click at [343, 130] on span "I absolutely love this picture. It captures the love of Jesus for every one of …" at bounding box center [428, 139] width 259 height 18
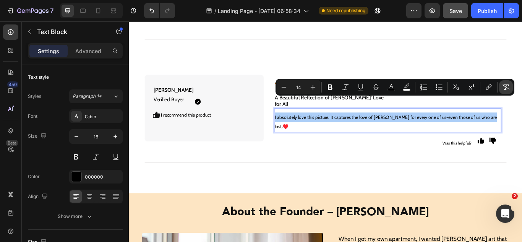
click at [509, 90] on icon "Editor contextual toolbar" at bounding box center [506, 87] width 8 height 8
type input "16"
click at [329, 128] on p "I absolutely love this picture. It captures the love of Jesus for every one of …" at bounding box center [430, 139] width 263 height 22
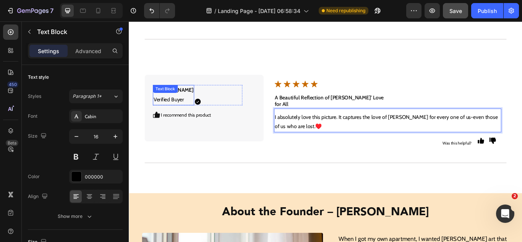
click at [174, 103] on p "Emily Verified Buyer" at bounding box center [180, 107] width 47 height 22
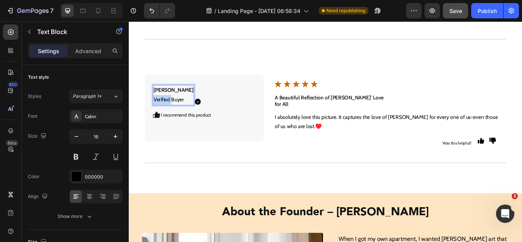
click at [174, 103] on p "Emily Verified Buyer" at bounding box center [180, 107] width 47 height 22
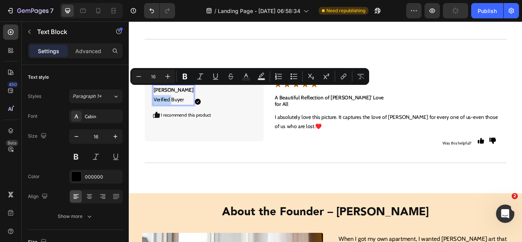
click at [178, 100] on p "Emily Verified Buyer" at bounding box center [180, 107] width 47 height 22
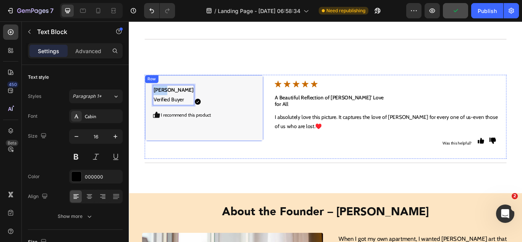
drag, startPoint x: 175, startPoint y: 92, endPoint x: 154, endPoint y: 91, distance: 21.1
click at [154, 91] on div "Emily Verified Buyer Text Block 0 Icon Icon Row I recommend this product Text B…" at bounding box center [216, 123] width 139 height 78
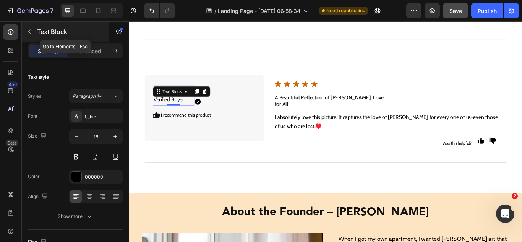
click at [28, 32] on icon "button" at bounding box center [29, 32] width 6 height 6
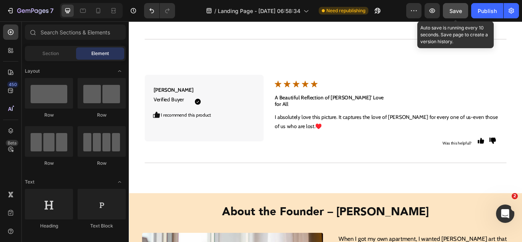
click at [458, 11] on span "Save" at bounding box center [455, 11] width 13 height 6
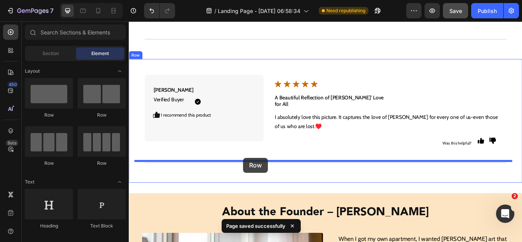
drag, startPoint x: 255, startPoint y: 143, endPoint x: 262, endPoint y: 180, distance: 37.7
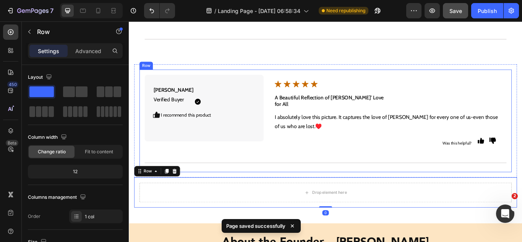
click at [259, 175] on div "Ella Verified Buyer Text Block Icon Icon Row I recommend this product Text Bloc…" at bounding box center [358, 138] width 434 height 120
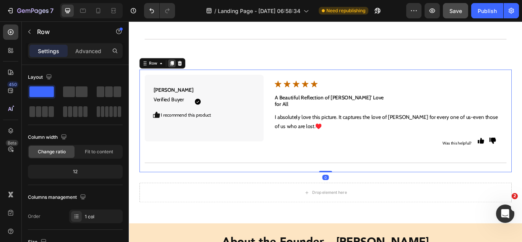
click at [178, 68] on icon at bounding box center [179, 70] width 4 height 5
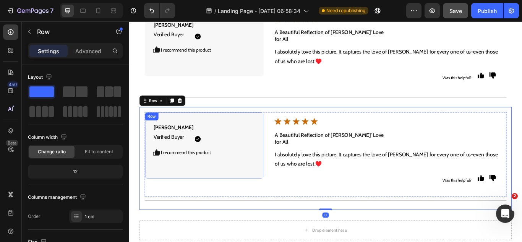
scroll to position [3668, 0]
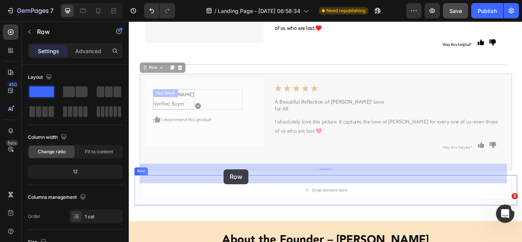
drag, startPoint x: 154, startPoint y: 53, endPoint x: 239, endPoint y: 194, distance: 164.6
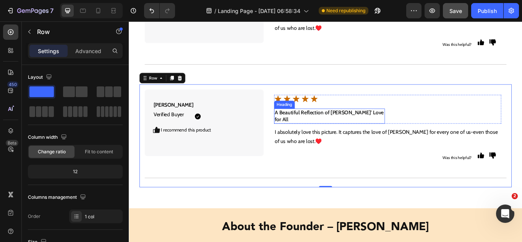
click at [340, 123] on h2 "A Beautiful Reflection of Jesus’ Love for All" at bounding box center [363, 132] width 130 height 18
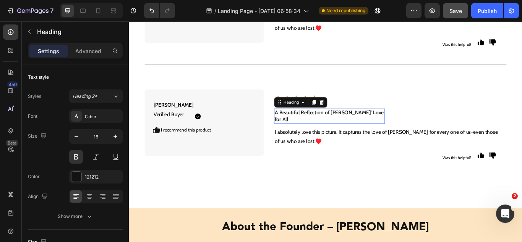
click at [340, 123] on h2 "A Beautiful Reflection of Jesus’ Love for All" at bounding box center [363, 132] width 130 height 18
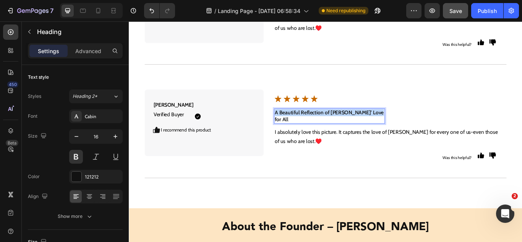
click at [340, 124] on p "A Beautiful Reflection of Jesus’ Love for All" at bounding box center [363, 132] width 128 height 16
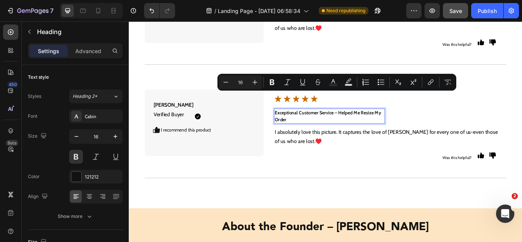
type input "14"
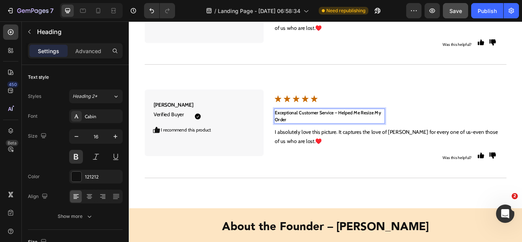
click at [340, 124] on strong "Exceptional Customer Service – Helped Me Resize My Order" at bounding box center [361, 131] width 124 height 15
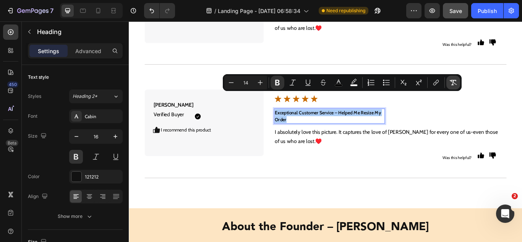
drag, startPoint x: 450, startPoint y: 80, endPoint x: 418, endPoint y: 89, distance: 33.7
click at [450, 80] on icon "Editor contextual toolbar" at bounding box center [453, 83] width 8 height 8
type input "16"
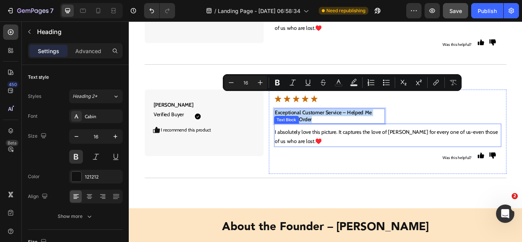
click at [321, 145] on p "I absolutely love this picture. It captures the love of Jesus for every one of …" at bounding box center [430, 156] width 263 height 22
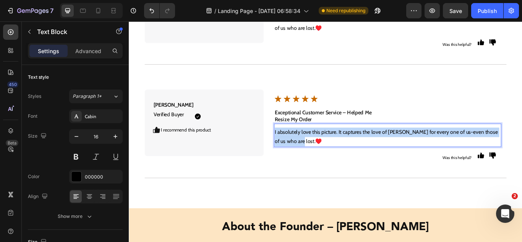
click at [318, 145] on p "I absolutely love this picture. It captures the love of Jesus for every one of …" at bounding box center [430, 156] width 263 height 22
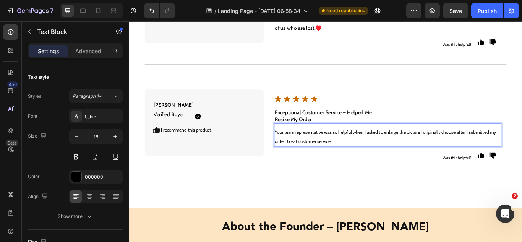
click at [317, 147] on span "Your team representative was so helpful when I asked to enlarge the picture I o…" at bounding box center [428, 156] width 258 height 18
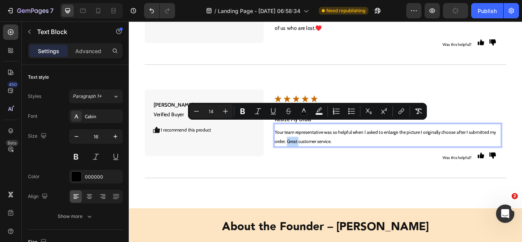
click at [317, 147] on span "Your team representative was so helpful when I asked to enlarge the picture I o…" at bounding box center [428, 156] width 258 height 18
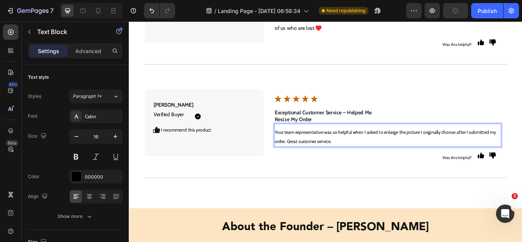
click at [326, 147] on span "Your team representative was so helpful when I asked to enlarge the picture I o…" at bounding box center [428, 156] width 258 height 18
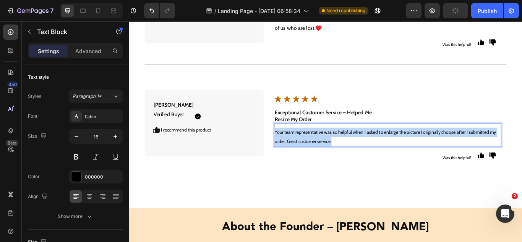
click at [326, 147] on span "Your team representative was so helpful when I asked to enlarge the picture I o…" at bounding box center [428, 156] width 258 height 18
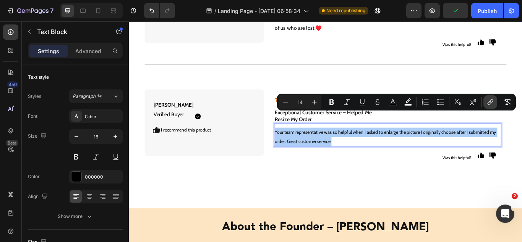
drag, startPoint x: 507, startPoint y: 104, endPoint x: 486, endPoint y: 106, distance: 21.2
click at [505, 104] on icon "Editor contextual toolbar" at bounding box center [508, 102] width 8 height 8
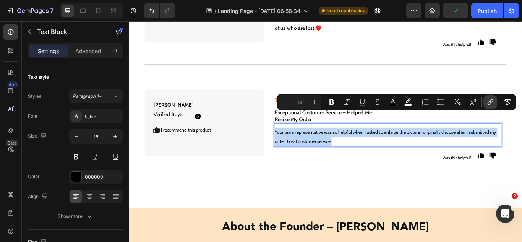
type input "16"
click at [400, 145] on p "Your team representative was so helpful when I asked to enlarge the picture I o…" at bounding box center [430, 156] width 263 height 22
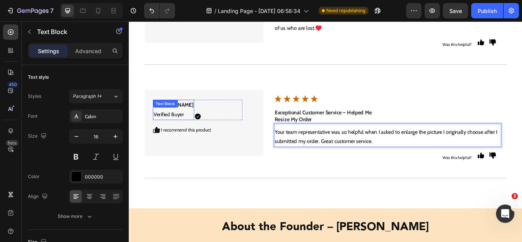
click at [175, 113] on p "Ella Verified Buyer" at bounding box center [180, 124] width 47 height 22
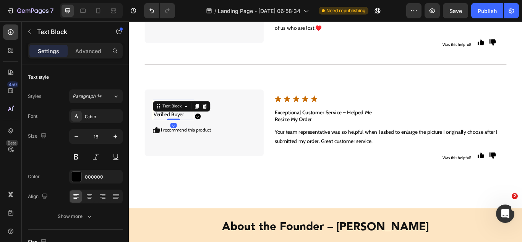
click at [175, 113] on p "Ella Verified Buyer" at bounding box center [180, 124] width 47 height 22
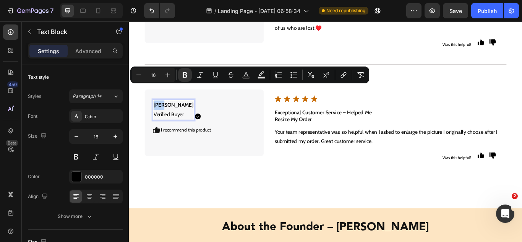
drag, startPoint x: 169, startPoint y: 100, endPoint x: 158, endPoint y: 95, distance: 12.6
click at [158, 113] on p "Ella Verified Buyer" at bounding box center [180, 124] width 47 height 22
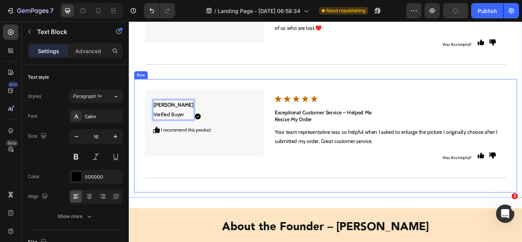
click at [272, 196] on div "Abigail Verified Buyer Text Block 0 Icon Icon Row I recommend this product Text…" at bounding box center [358, 155] width 446 height 132
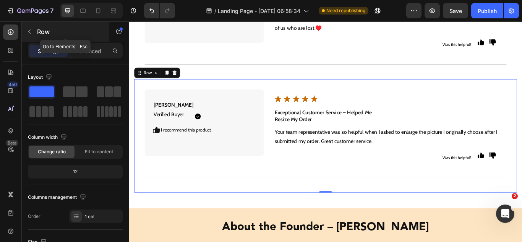
click at [29, 35] on button "button" at bounding box center [29, 32] width 12 height 12
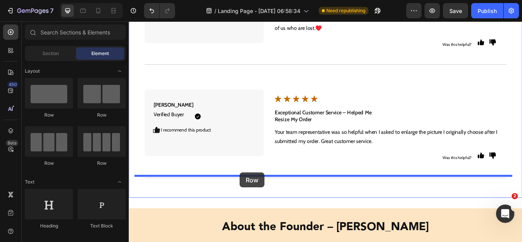
drag, startPoint x: 250, startPoint y: 130, endPoint x: 258, endPoint y: 198, distance: 67.7
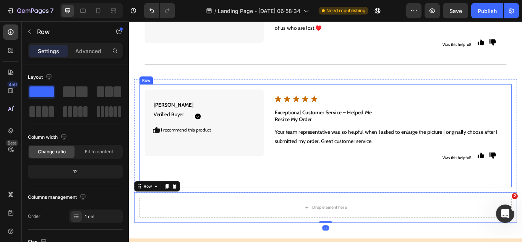
click at [257, 193] on div "Abigail Verified Buyer Text Block Icon Icon Row I recommend this product Text B…" at bounding box center [358, 155] width 434 height 120
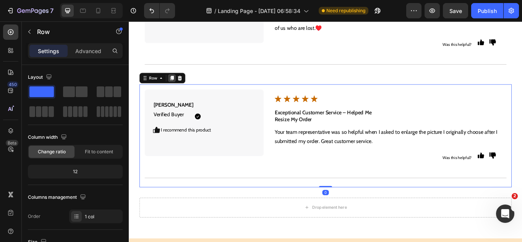
click at [177, 84] on icon at bounding box center [179, 87] width 6 height 6
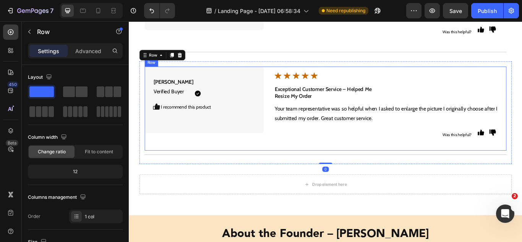
scroll to position [3815, 0]
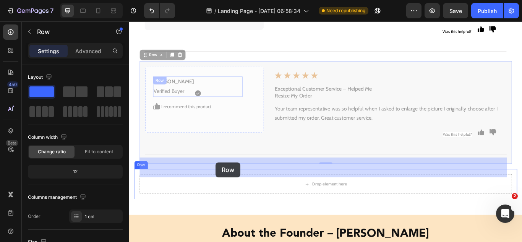
drag, startPoint x: 155, startPoint y: 39, endPoint x: 230, endPoint y: 186, distance: 164.7
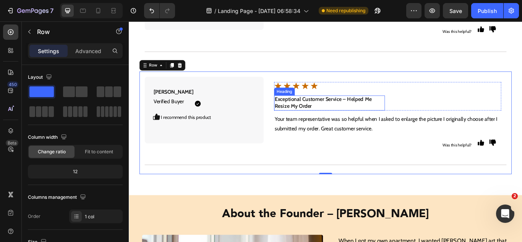
click at [323, 108] on h2 "Exceptional Customer Service – Helped Me Resize My Order" at bounding box center [363, 117] width 130 height 18
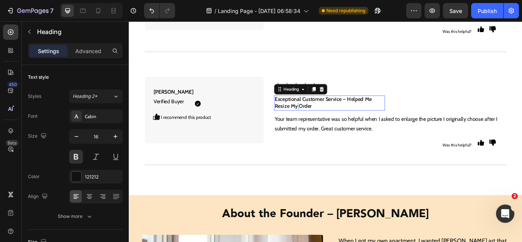
click at [323, 108] on h2 "Exceptional Customer Service – Helped Me Resize My Order" at bounding box center [363, 117] width 130 height 18
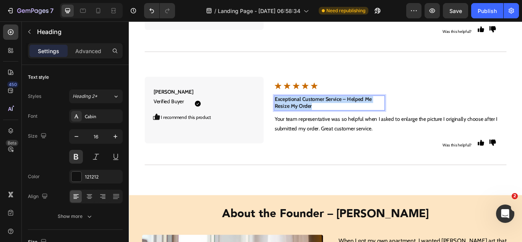
click at [323, 109] on p "Exceptional Customer Service – Helped Me Resize My Order" at bounding box center [363, 117] width 128 height 16
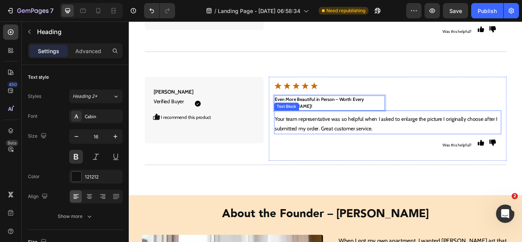
click at [320, 116] on div "Text Block" at bounding box center [312, 120] width 29 height 9
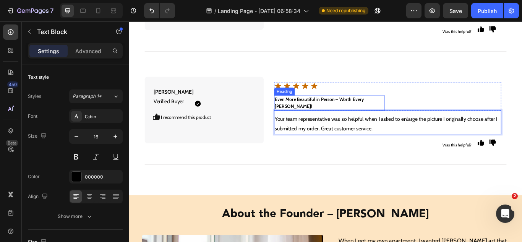
click at [347, 109] on strong "Even More Beautiful in Person – Worth Every Penny!" at bounding box center [351, 116] width 104 height 15
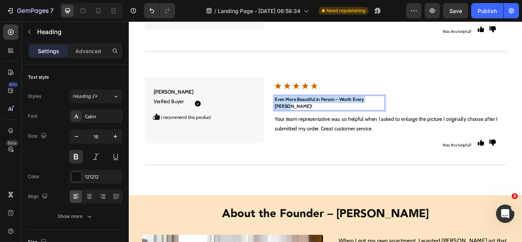
click at [347, 109] on strong "Even More Beautiful in Person – Worth Every Penny!" at bounding box center [351, 116] width 104 height 15
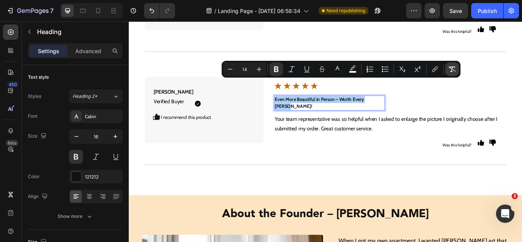
click at [450, 68] on icon "Editor contextual toolbar" at bounding box center [452, 69] width 8 height 8
type input "16"
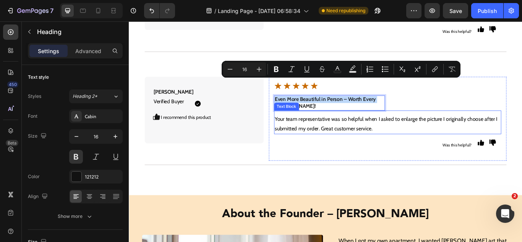
click at [352, 130] on p "Your team representative was so helpful when I asked to enlarge the picture I o…" at bounding box center [430, 141] width 263 height 22
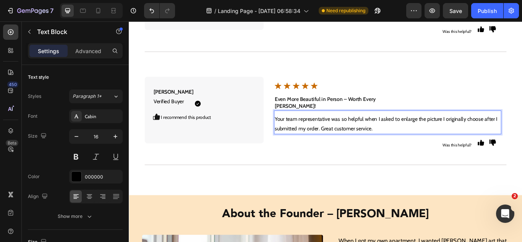
click at [323, 130] on p "Your team representative was so helpful when I asked to enlarge the picture I o…" at bounding box center [430, 141] width 263 height 22
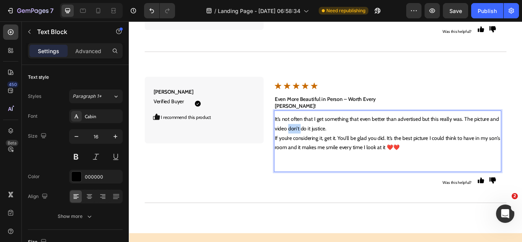
click at [323, 130] on p "It’s not often that I get something that even better than advertised but this r…" at bounding box center [430, 141] width 263 height 22
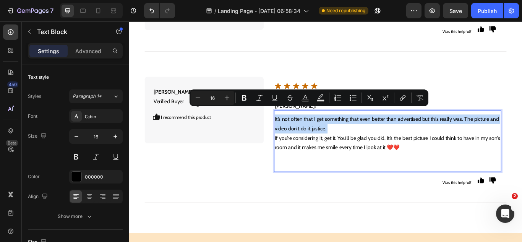
click at [323, 130] on p "It’s not often that I get something that even better than advertised but this r…" at bounding box center [430, 141] width 263 height 22
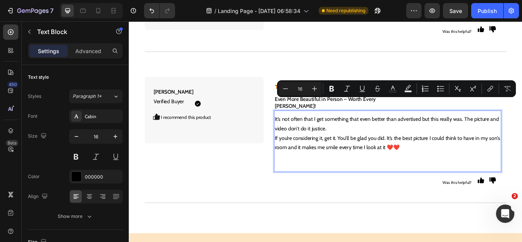
click at [320, 174] on p "Rich Text Editor. Editing area: main" at bounding box center [430, 185] width 263 height 22
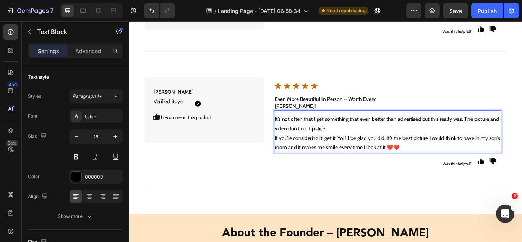
click at [298, 141] on div "It’s not often that I get something that even better than advertised but this r…" at bounding box center [430, 151] width 265 height 45
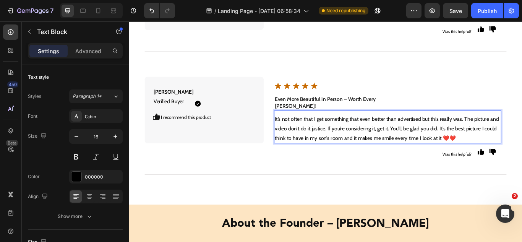
click at [343, 132] on p "It’s not often that I get something that even better than advertised but this r…" at bounding box center [430, 146] width 263 height 33
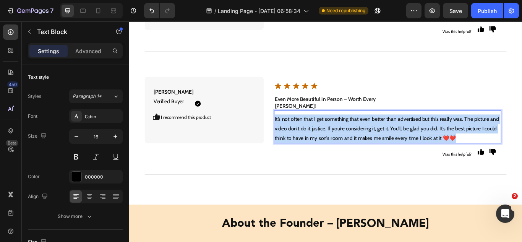
click at [343, 132] on p "It’s not often that I get something that even better than advertised but this r…" at bounding box center [430, 146] width 263 height 33
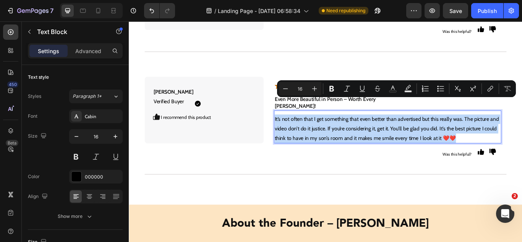
click at [414, 130] on p "It’s not often that I get something that even better than advertised but this r…" at bounding box center [430, 146] width 263 height 33
click at [173, 99] on p "Abigail Verified Buyer" at bounding box center [180, 110] width 47 height 22
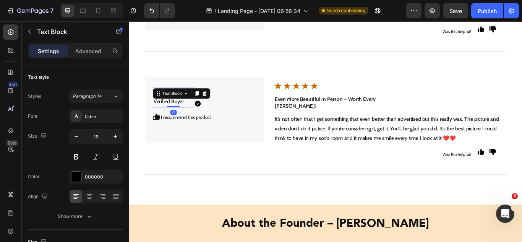
click at [173, 99] on p "Abigail Verified Buyer" at bounding box center [180, 110] width 47 height 22
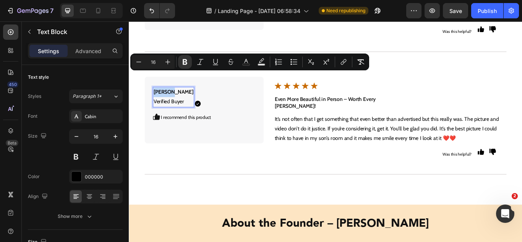
drag, startPoint x: 164, startPoint y: 87, endPoint x: 155, endPoint y: 87, distance: 8.8
click at [155, 87] on div "Abigail Verified Buyer Text Block 0 Icon Icon Row I recommend this product Text…" at bounding box center [216, 125] width 139 height 78
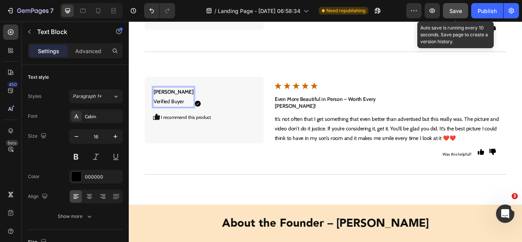
click at [450, 14] on span "Save" at bounding box center [455, 11] width 13 height 6
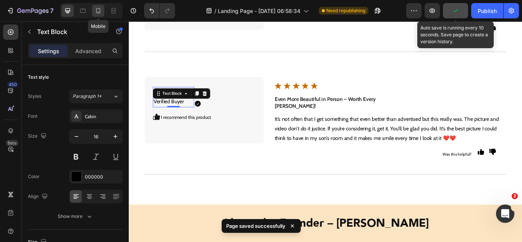
click at [103, 11] on div at bounding box center [98, 11] width 12 height 12
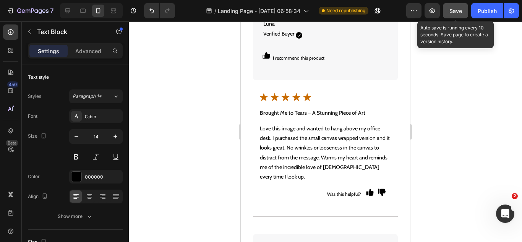
scroll to position [3212, 0]
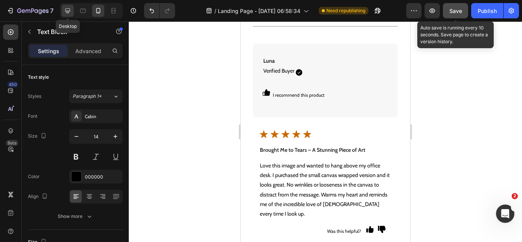
click at [71, 11] on icon at bounding box center [68, 11] width 8 height 8
type input "16"
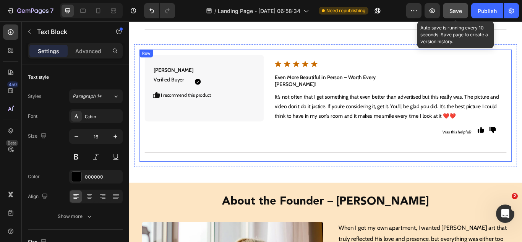
scroll to position [3845, 0]
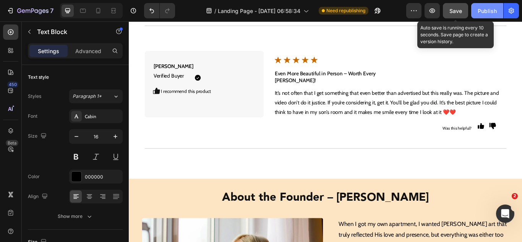
click at [486, 10] on div "Publish" at bounding box center [487, 11] width 19 height 8
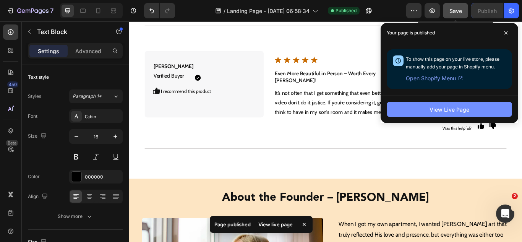
click at [454, 111] on div "View Live Page" at bounding box center [449, 109] width 40 height 8
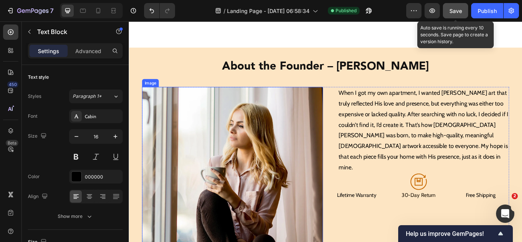
scroll to position [3921, 0]
